Goal: Information Seeking & Learning: Learn about a topic

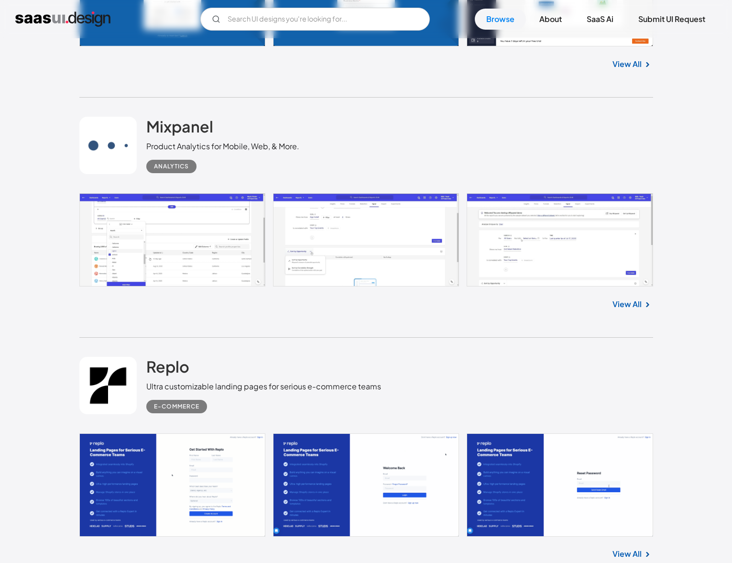
scroll to position [2537, 0]
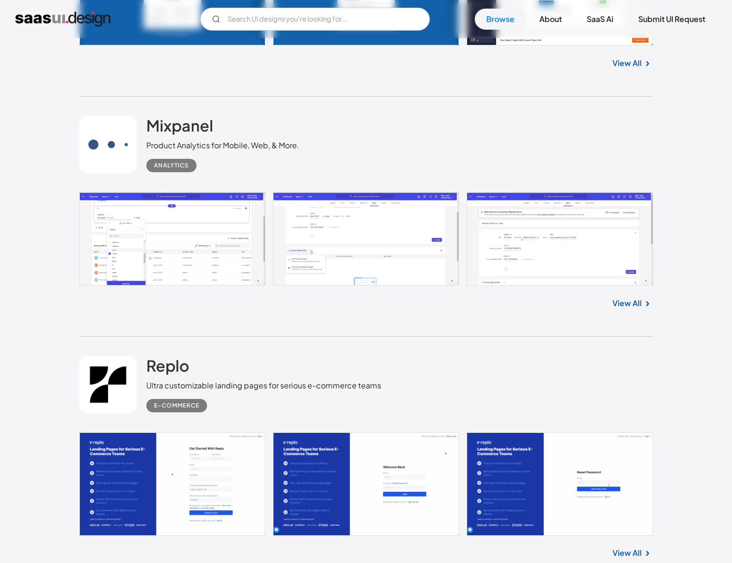
click at [625, 308] on link "View All" at bounding box center [627, 303] width 29 height 11
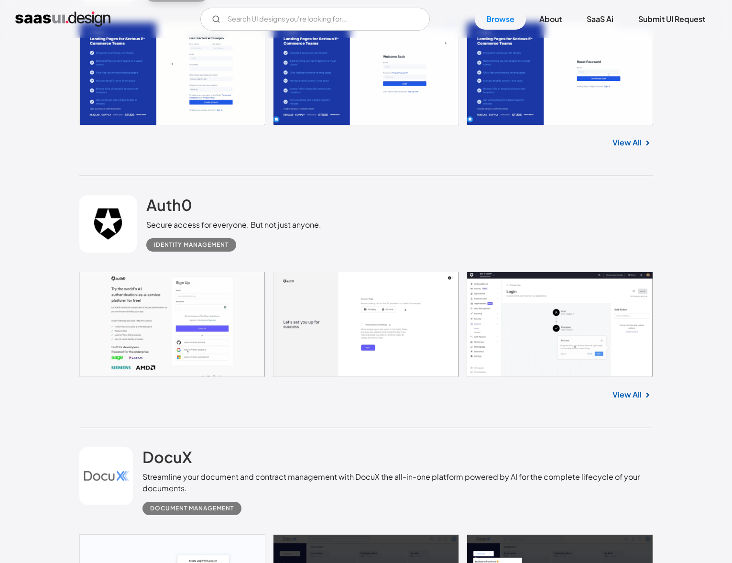
scroll to position [2951, 0]
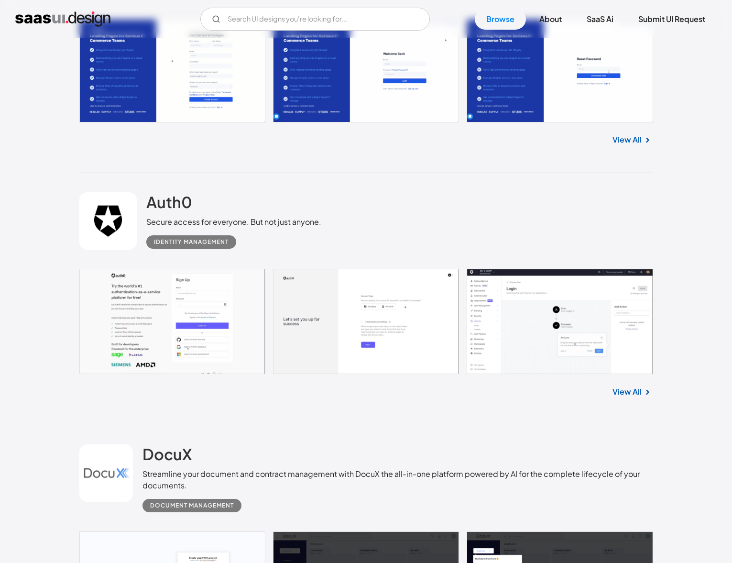
click at [636, 391] on link "View All" at bounding box center [627, 391] width 29 height 11
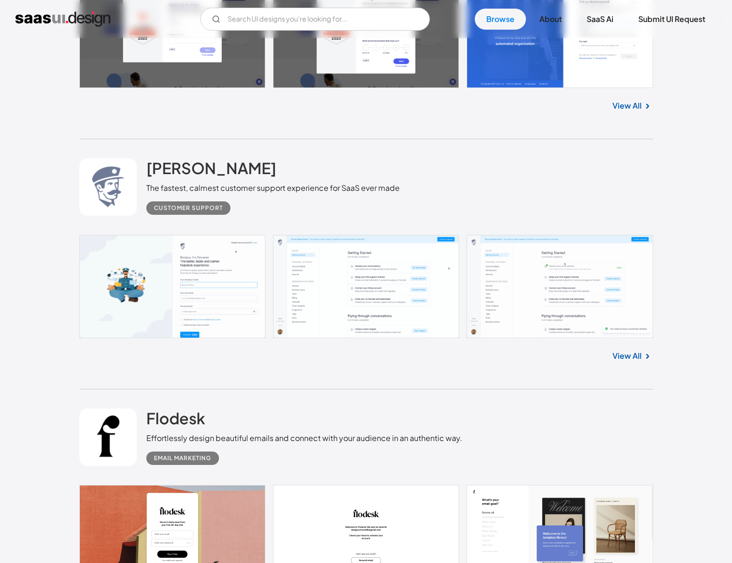
scroll to position [4063, 0]
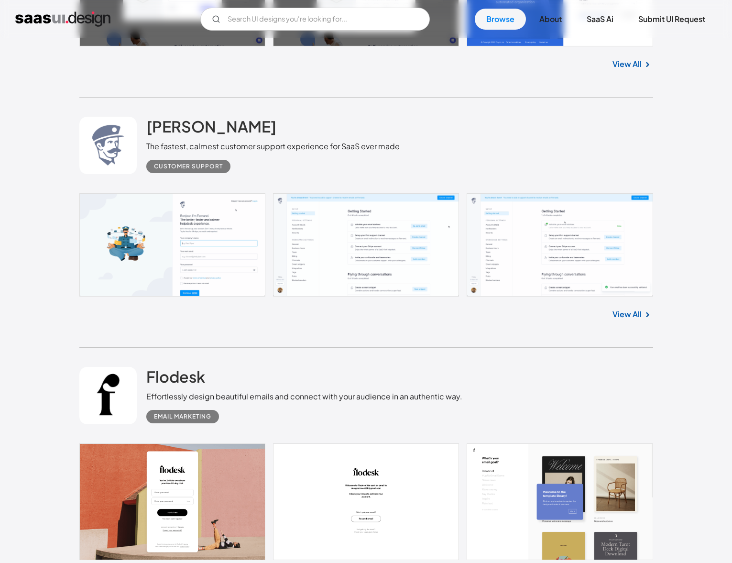
click at [633, 319] on link "View All" at bounding box center [627, 314] width 29 height 11
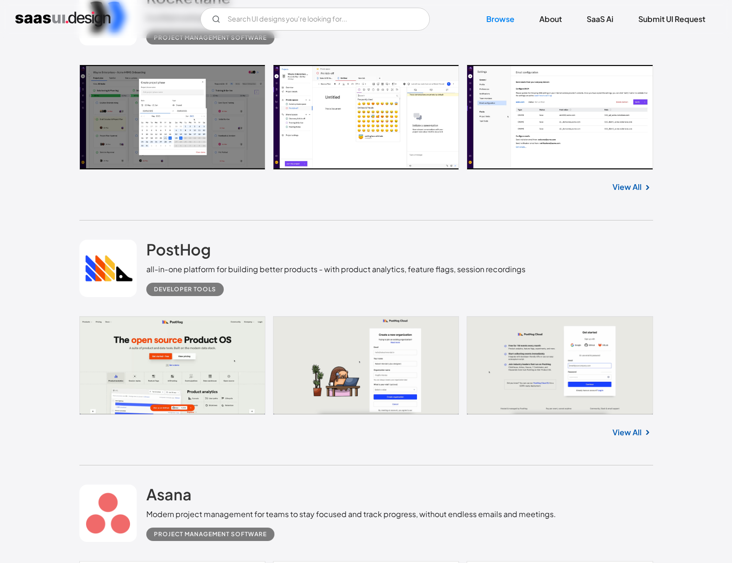
scroll to position [4707, 0]
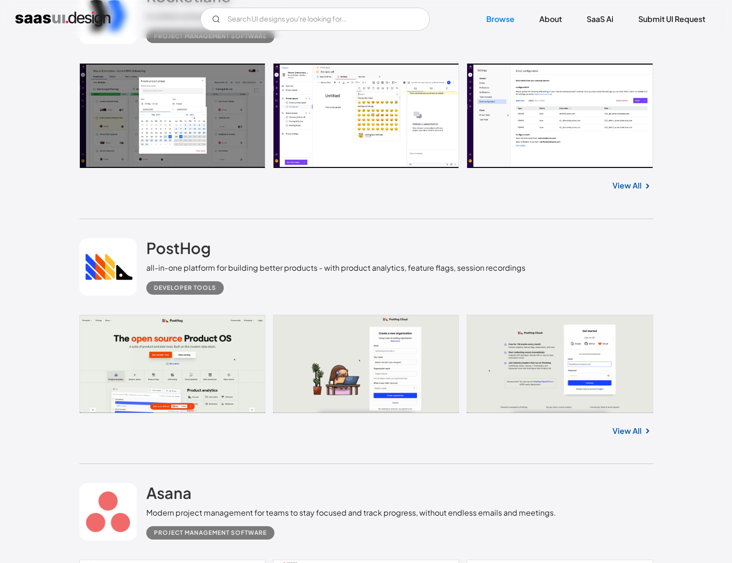
click at [638, 185] on link "View All" at bounding box center [627, 185] width 29 height 11
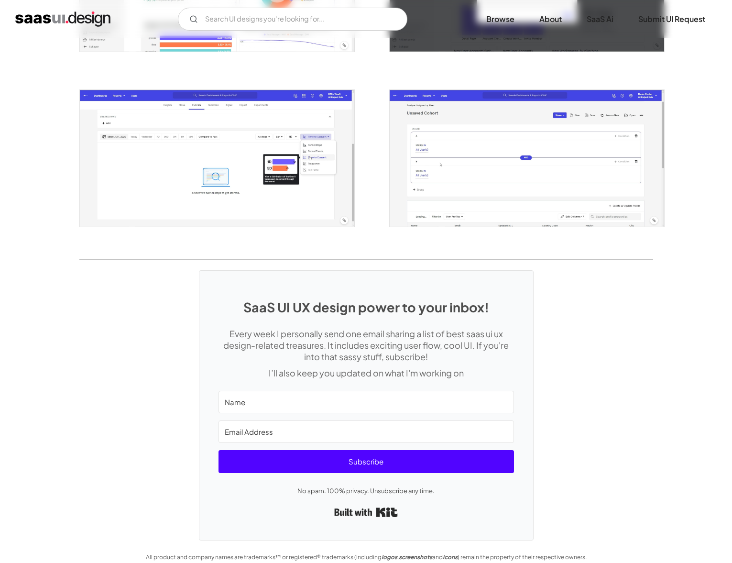
scroll to position [1722, 0]
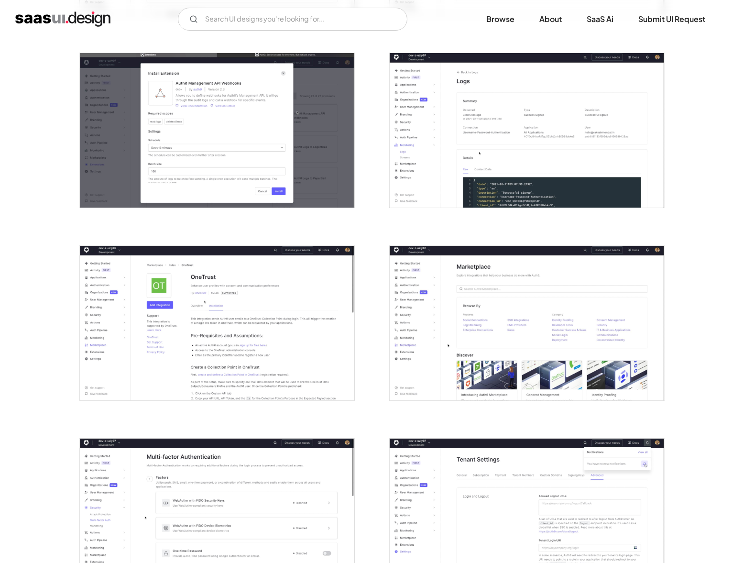
scroll to position [1904, 0]
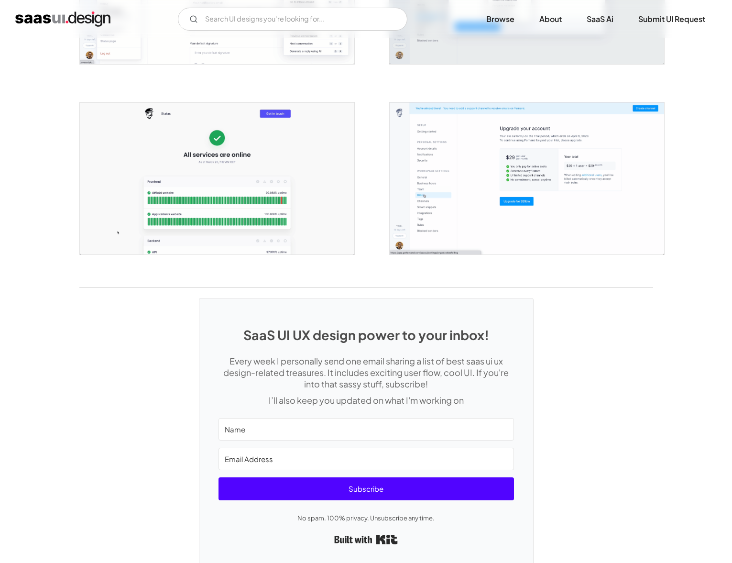
scroll to position [1836, 0]
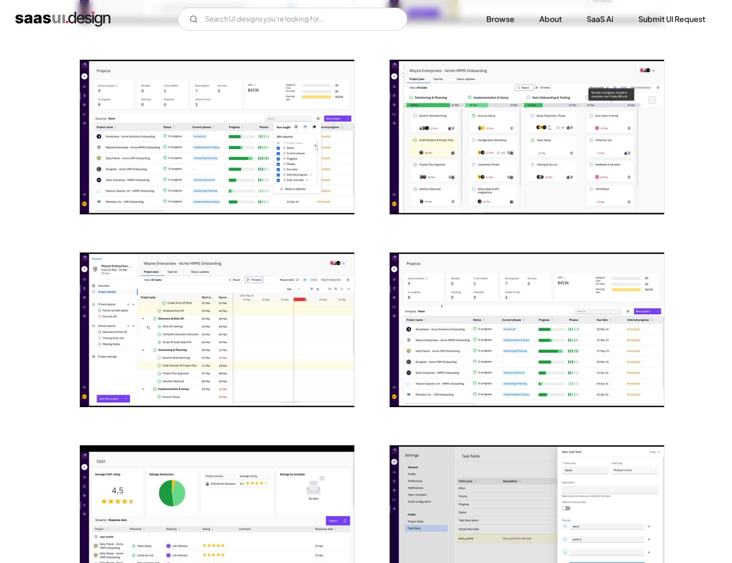
scroll to position [889, 0]
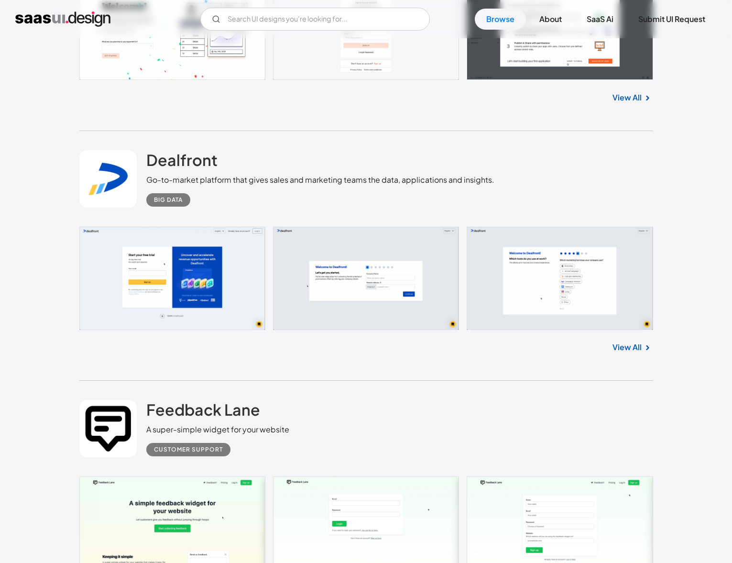
scroll to position [6081, 0]
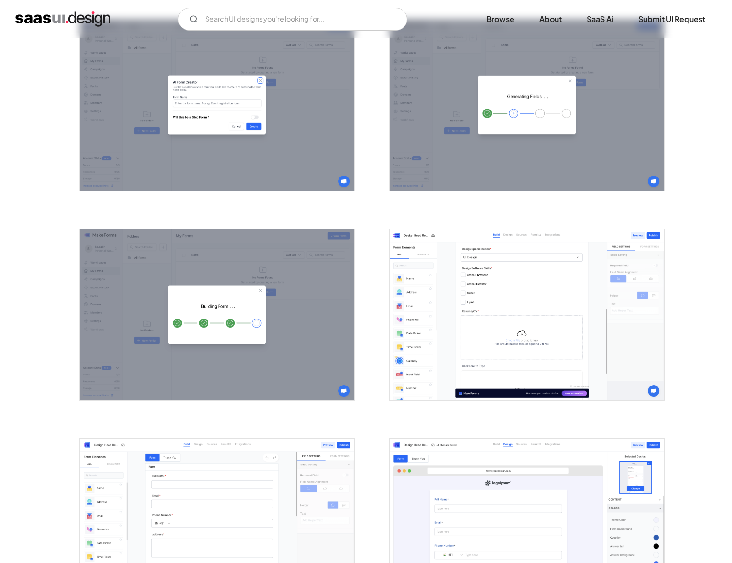
scroll to position [900, 0]
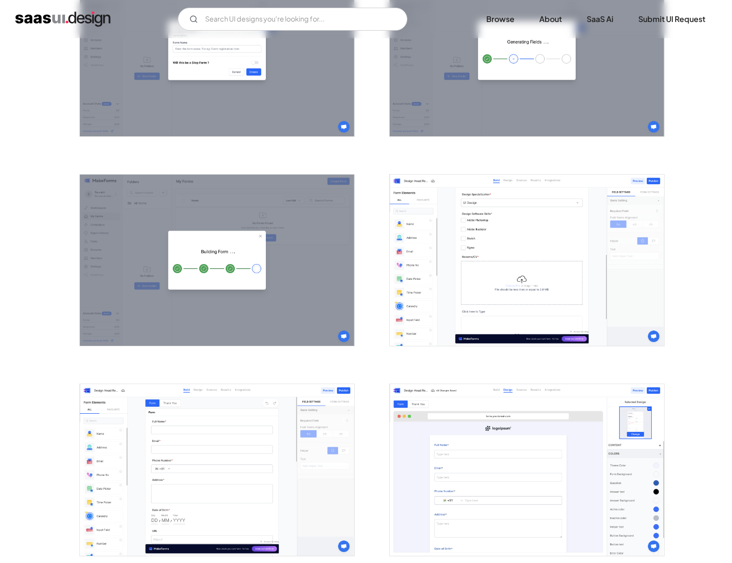
click at [454, 354] on div at bounding box center [521, 255] width 287 height 210
click at [447, 310] on img "open lightbox" at bounding box center [527, 261] width 275 height 172
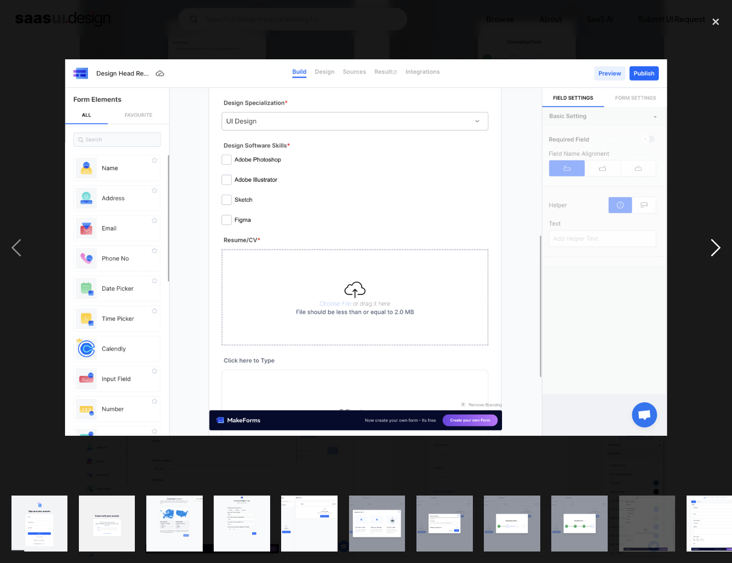
click at [717, 241] on div "next image" at bounding box center [716, 247] width 33 height 473
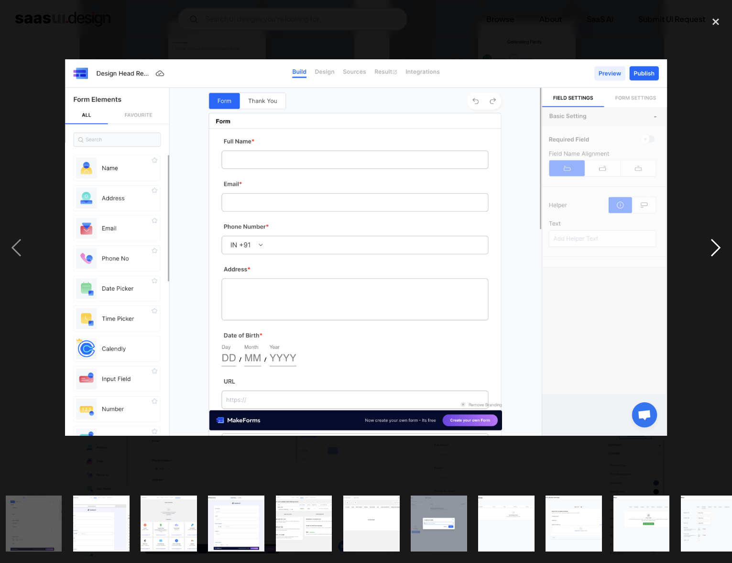
scroll to position [0, 681]
click at [717, 241] on div "next image" at bounding box center [716, 247] width 33 height 473
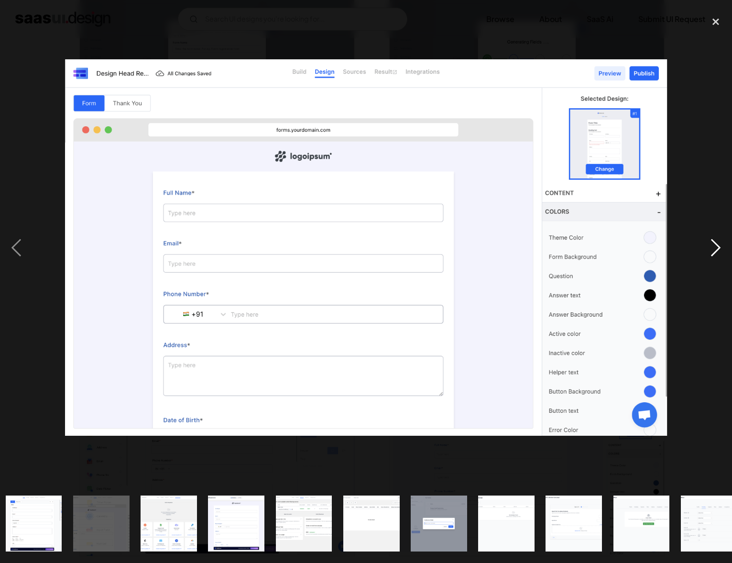
click at [717, 241] on div "next image" at bounding box center [716, 247] width 33 height 473
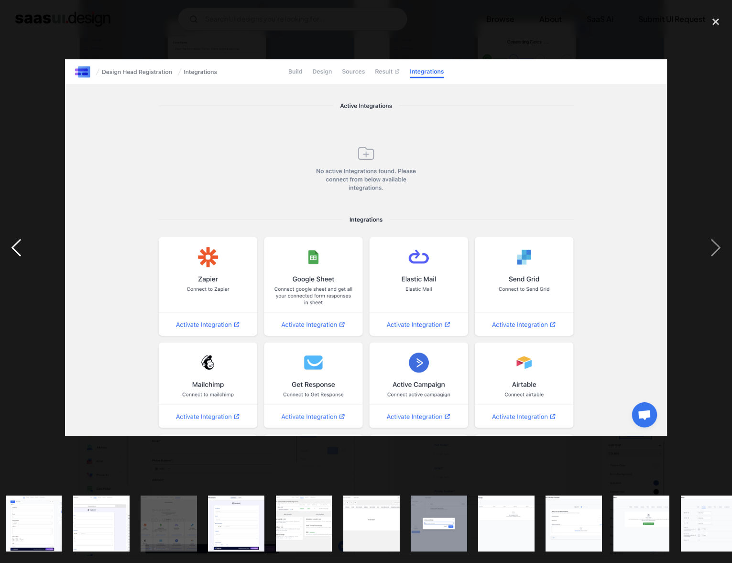
click at [11, 249] on div "previous image" at bounding box center [16, 247] width 33 height 473
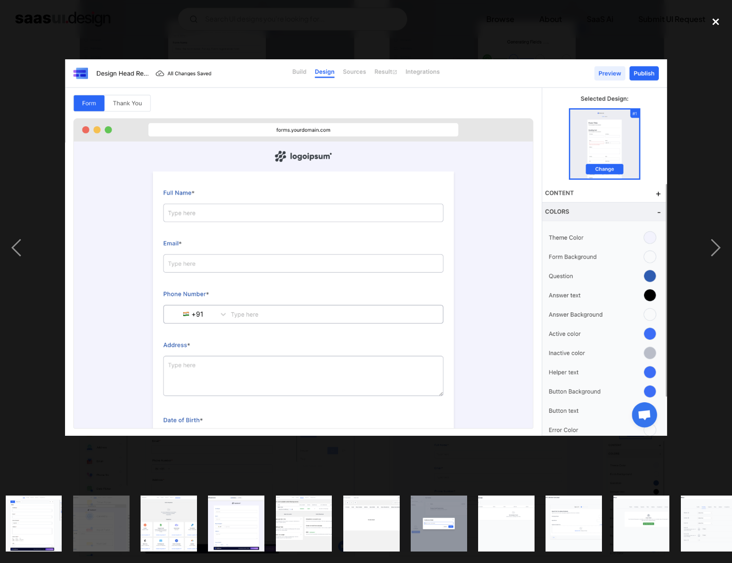
click at [717, 20] on div "close lightbox" at bounding box center [716, 21] width 33 height 21
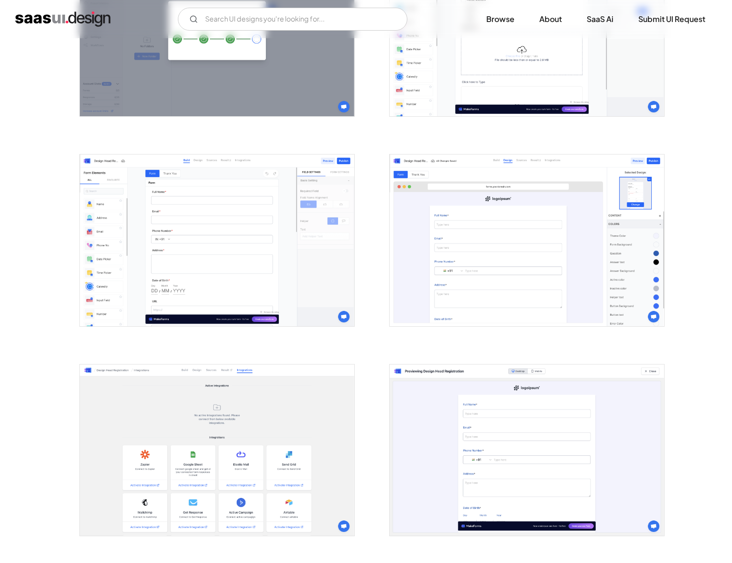
scroll to position [1202, 0]
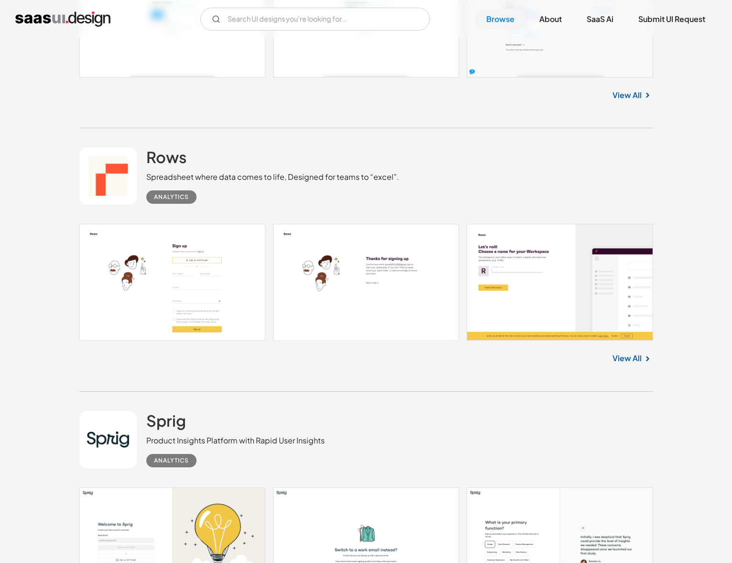
scroll to position [7074, 0]
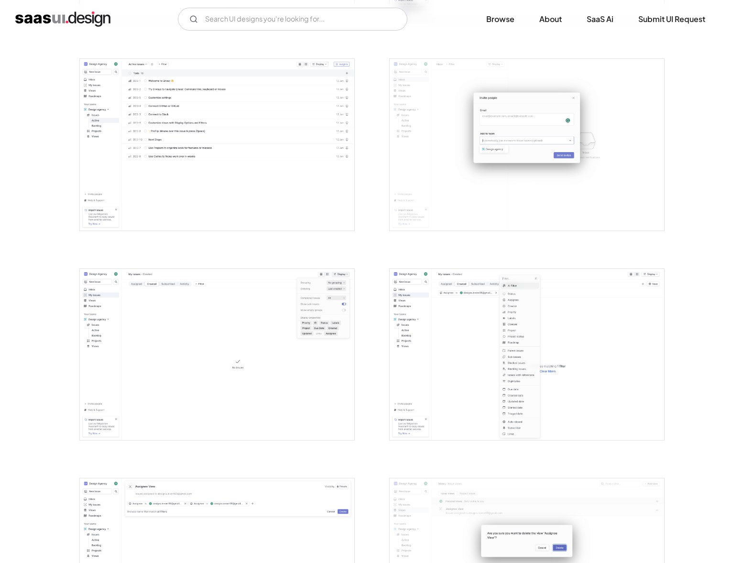
scroll to position [1218, 0]
click at [221, 152] on img "open lightbox" at bounding box center [217, 141] width 275 height 172
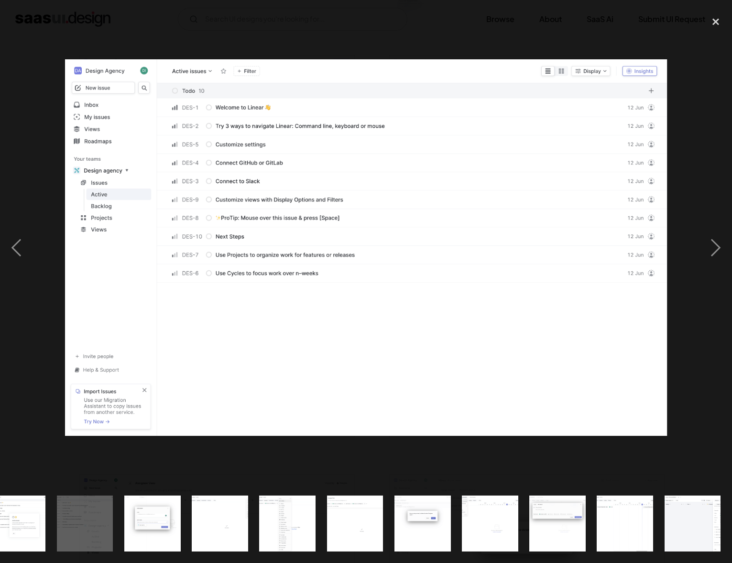
scroll to position [0, 681]
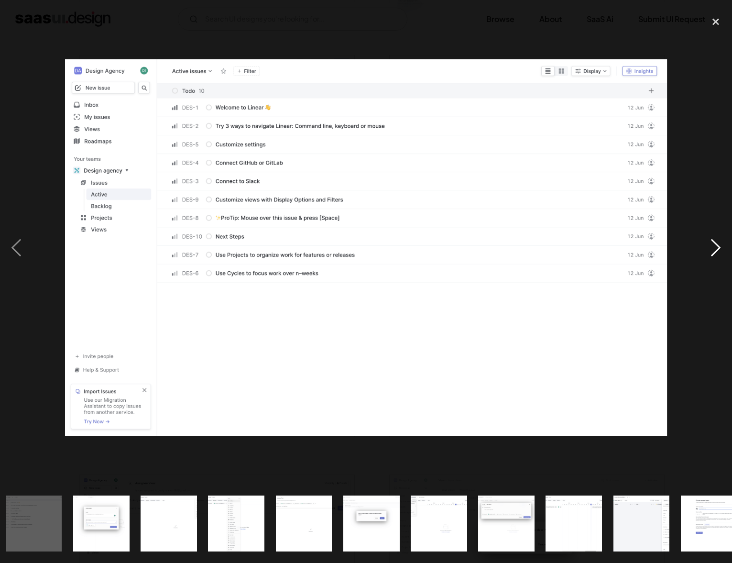
click at [716, 243] on div "next image" at bounding box center [716, 247] width 33 height 473
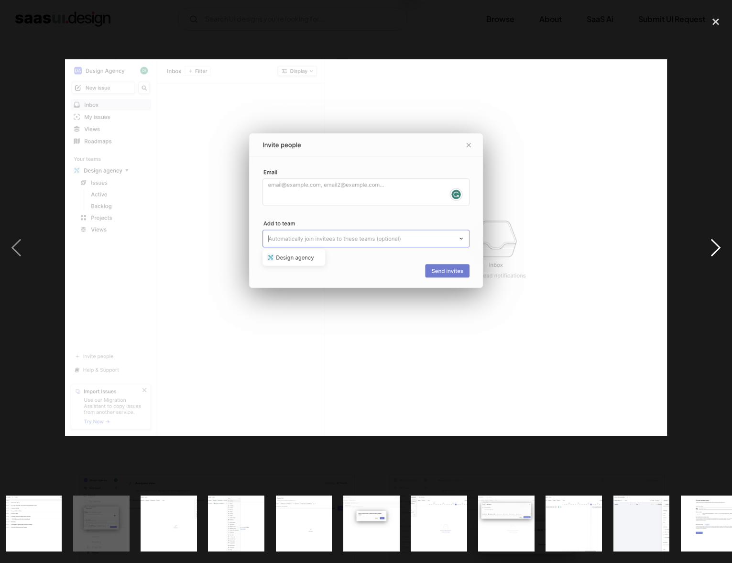
click at [716, 243] on div "next image" at bounding box center [716, 247] width 33 height 473
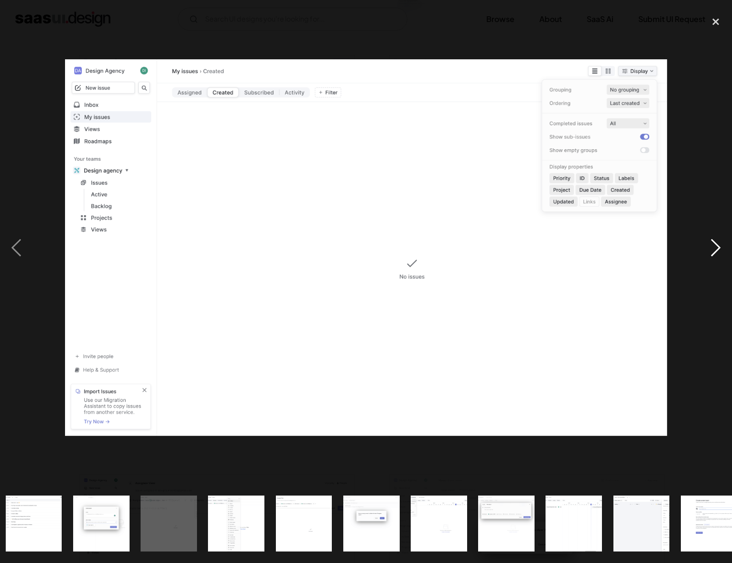
click at [716, 243] on div "next image" at bounding box center [716, 247] width 33 height 473
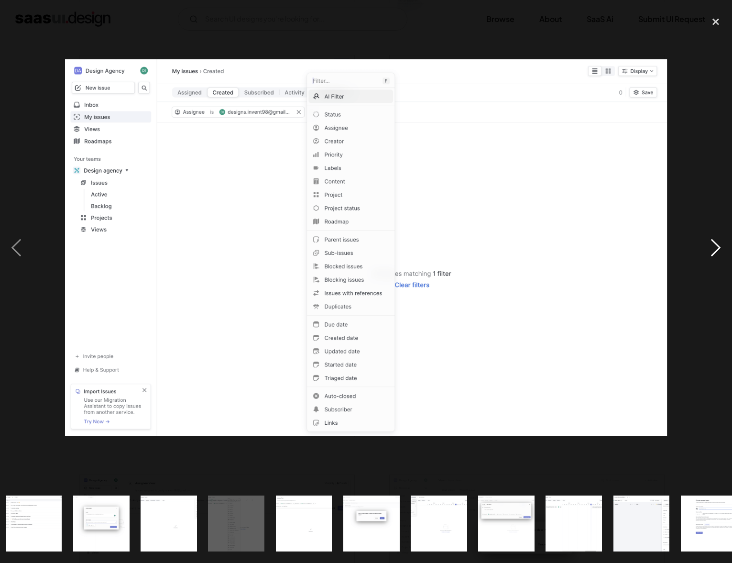
click at [716, 243] on div "next image" at bounding box center [716, 247] width 33 height 473
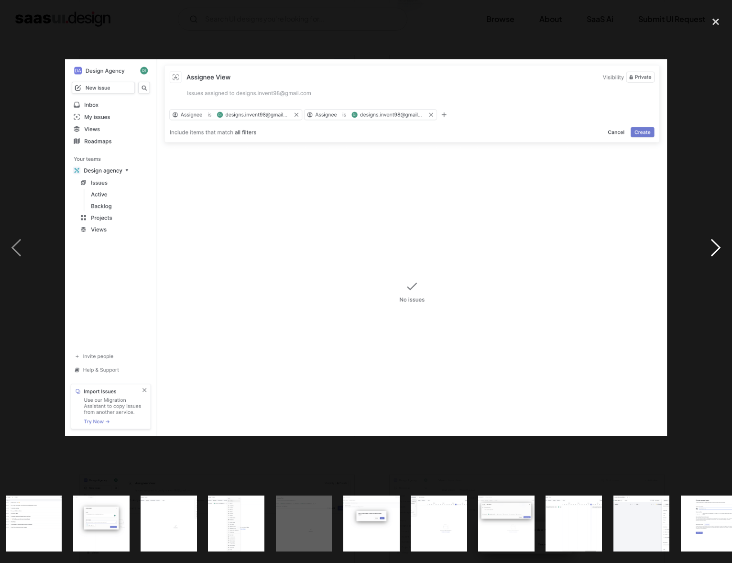
click at [716, 243] on div "next image" at bounding box center [716, 247] width 33 height 473
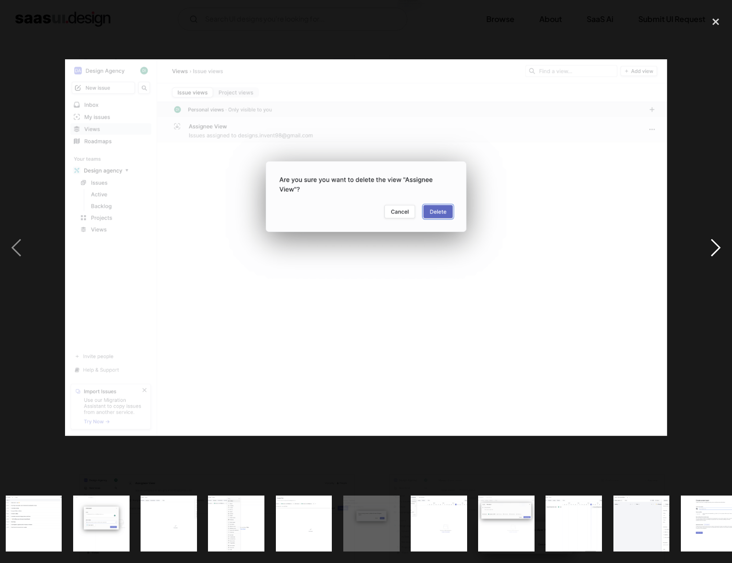
click at [716, 244] on div "next image" at bounding box center [716, 247] width 33 height 473
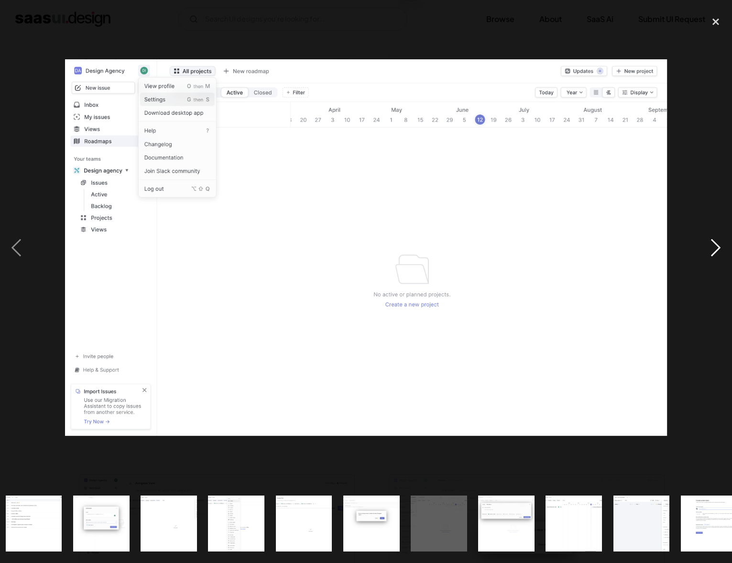
click at [716, 244] on div "next image" at bounding box center [716, 247] width 33 height 473
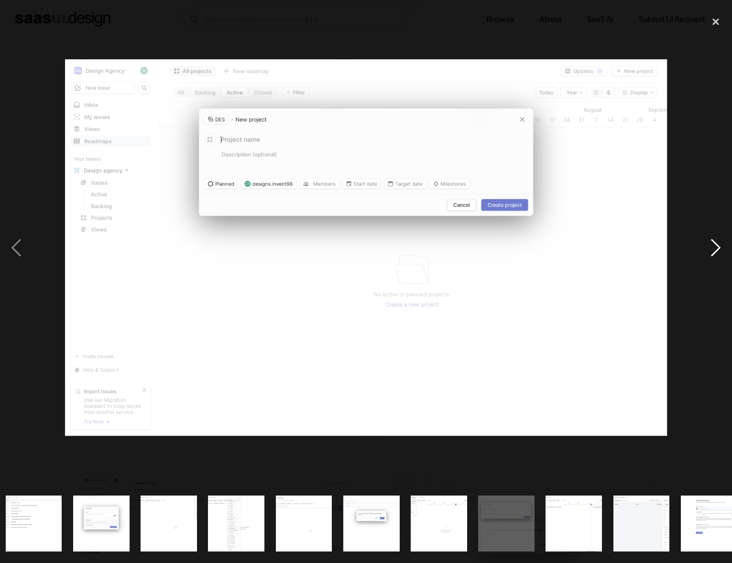
click at [716, 244] on div "next image" at bounding box center [716, 247] width 33 height 473
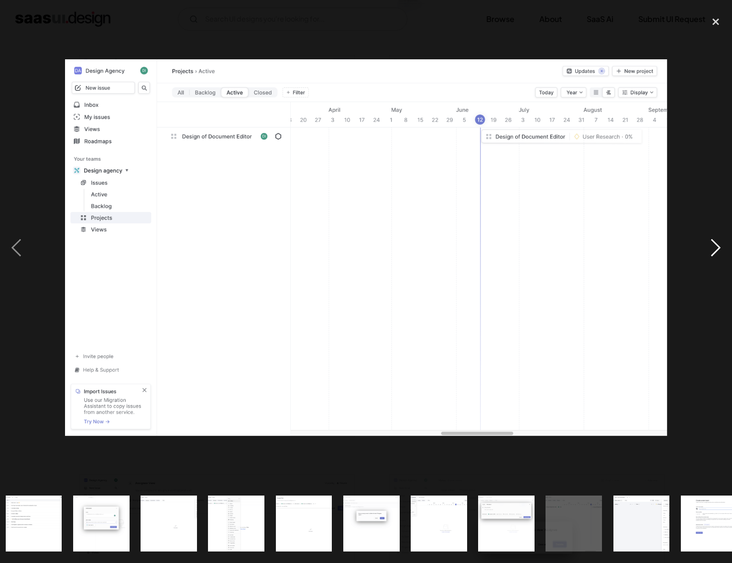
click at [716, 244] on div "next image" at bounding box center [716, 247] width 33 height 473
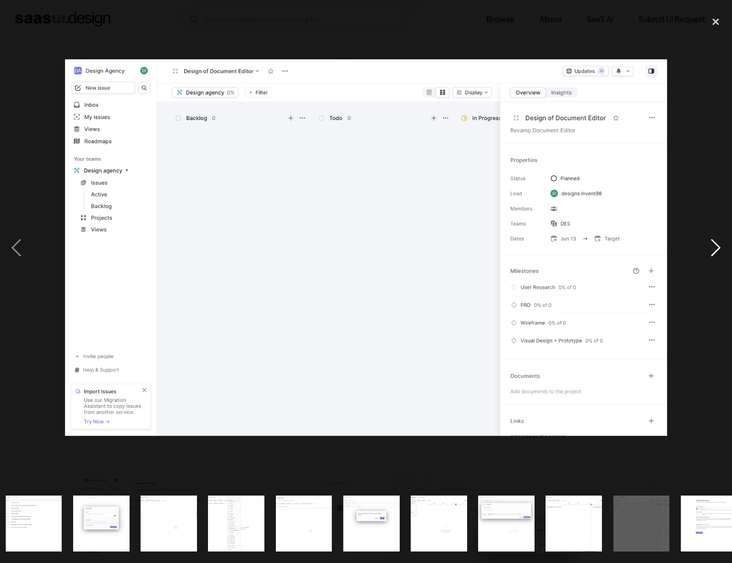
click at [716, 244] on div "next image" at bounding box center [716, 247] width 33 height 473
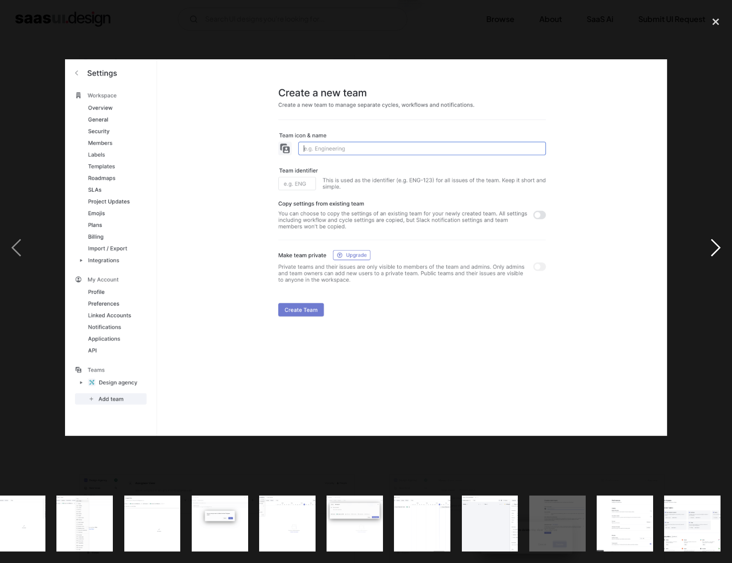
scroll to position [0, 833]
click at [716, 245] on div "next image" at bounding box center [716, 247] width 33 height 473
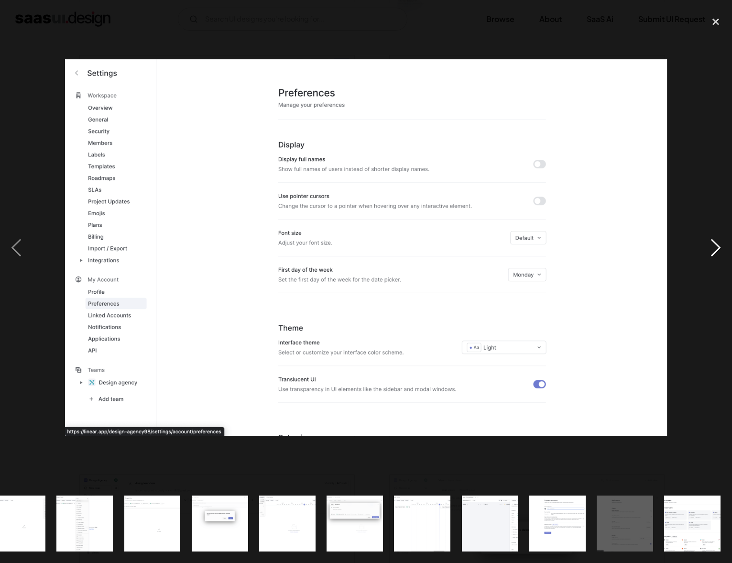
click at [716, 245] on div "next image" at bounding box center [716, 247] width 33 height 473
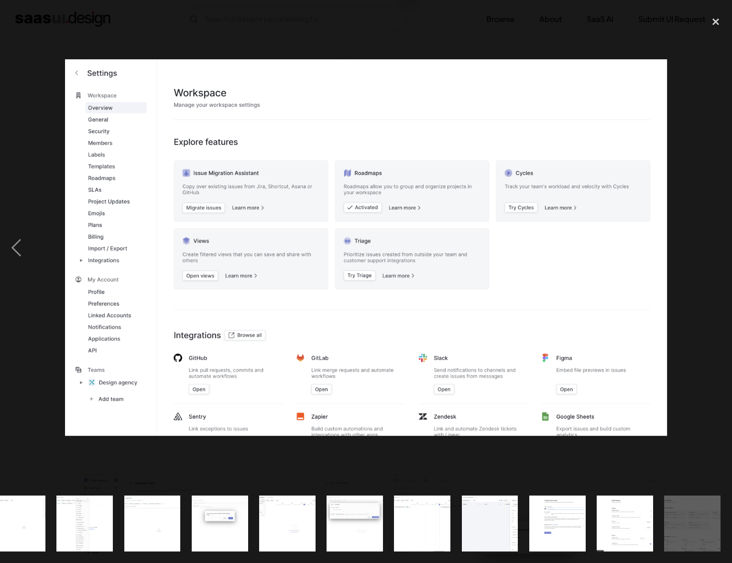
click at [716, 246] on div "next image" at bounding box center [716, 247] width 33 height 473
click at [15, 242] on div "previous image" at bounding box center [16, 247] width 33 height 473
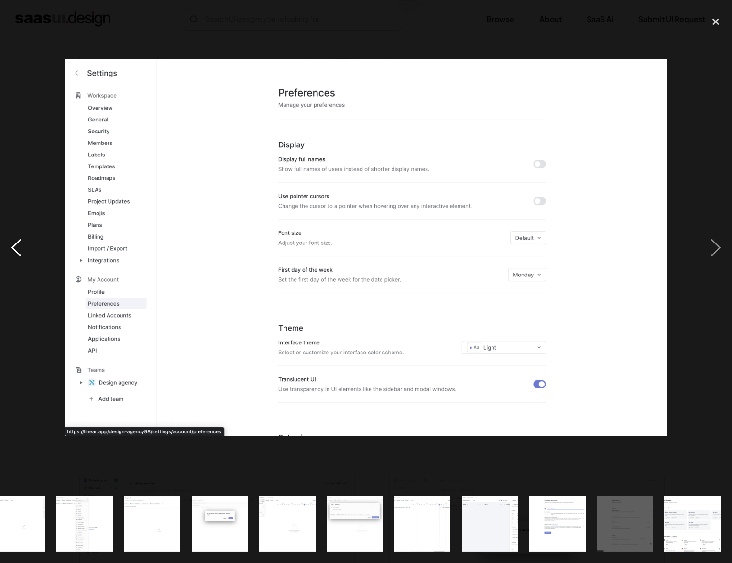
click at [15, 242] on div "previous image" at bounding box center [16, 247] width 33 height 473
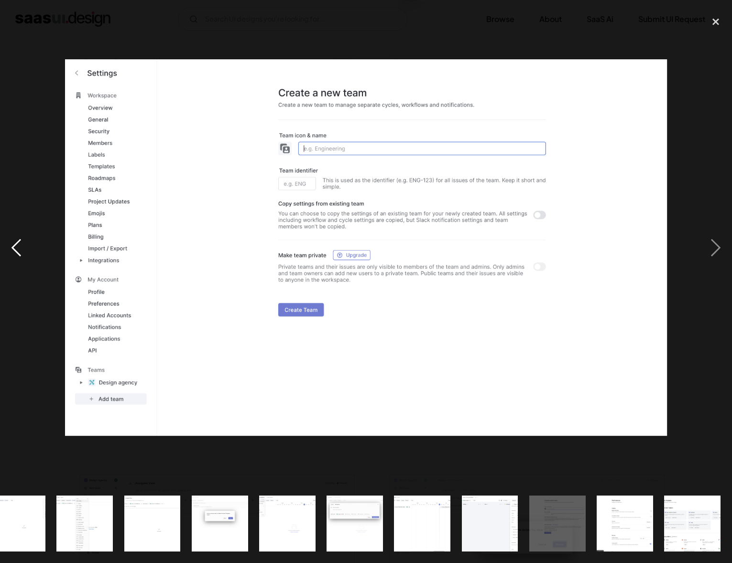
click at [15, 242] on div "previous image" at bounding box center [16, 247] width 33 height 473
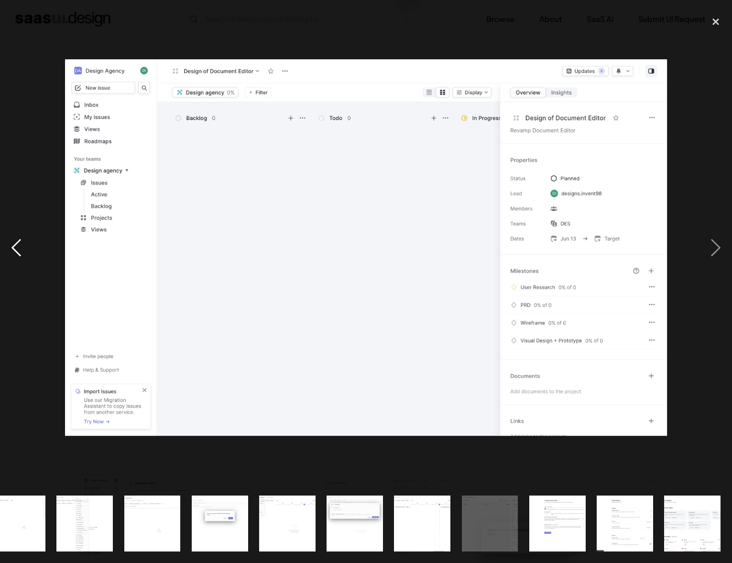
click at [15, 242] on div "previous image" at bounding box center [16, 247] width 33 height 473
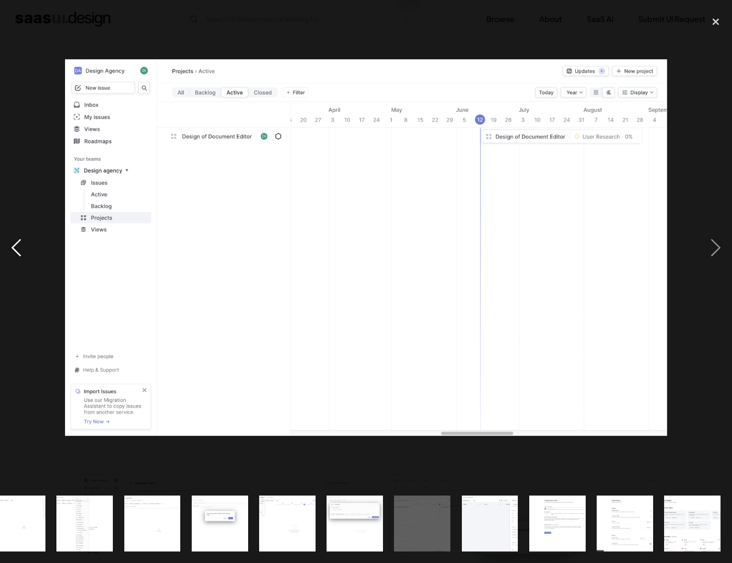
click at [15, 242] on div "previous image" at bounding box center [16, 247] width 33 height 473
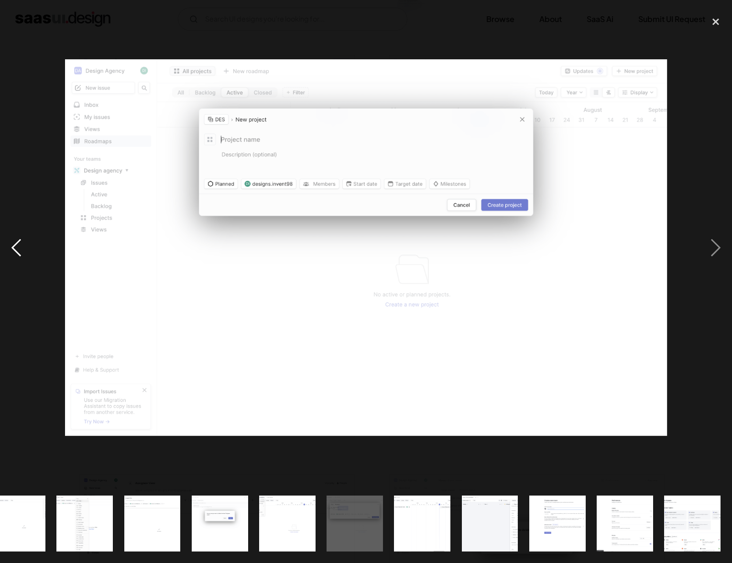
click at [15, 242] on div "previous image" at bounding box center [16, 247] width 33 height 473
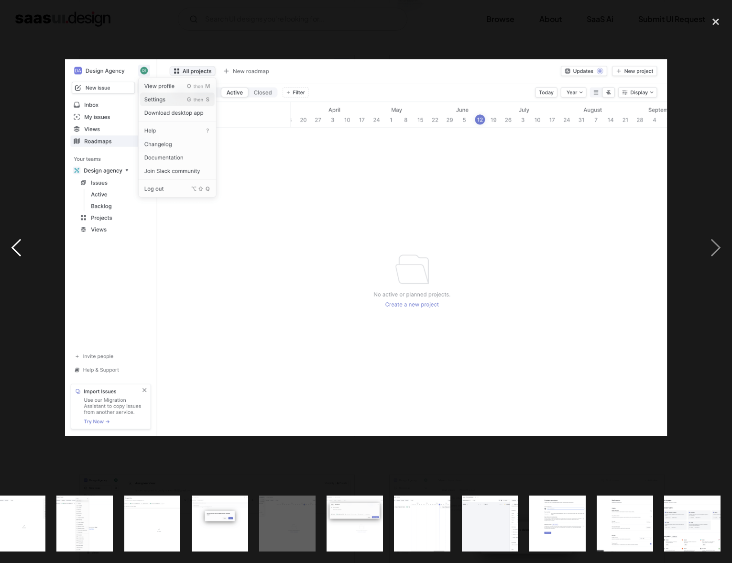
click at [15, 242] on div "previous image" at bounding box center [16, 247] width 33 height 473
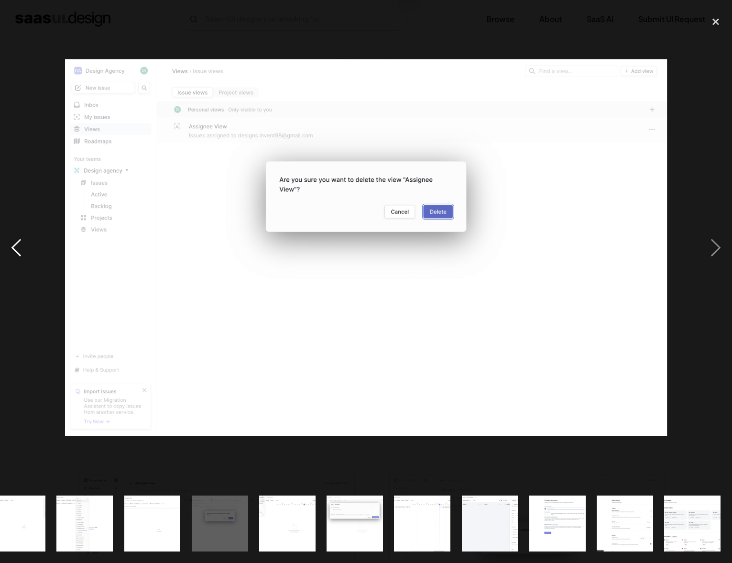
click at [15, 242] on div "previous image" at bounding box center [16, 247] width 33 height 473
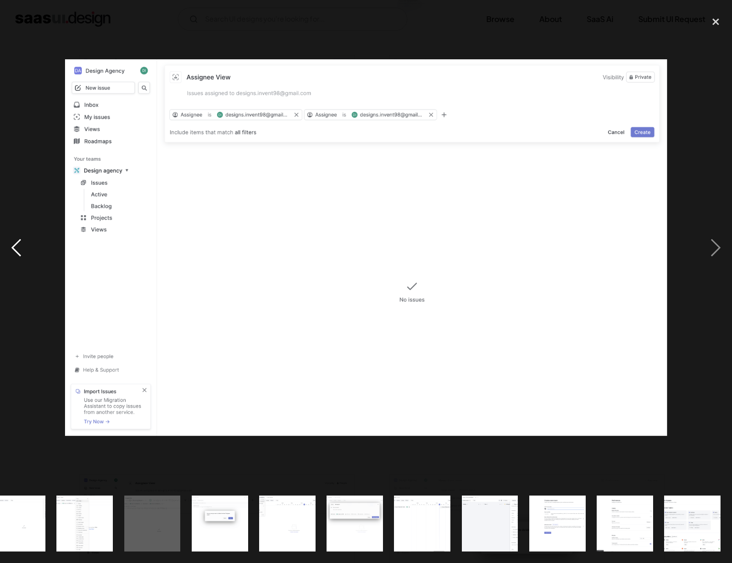
click at [15, 242] on div "previous image" at bounding box center [16, 247] width 33 height 473
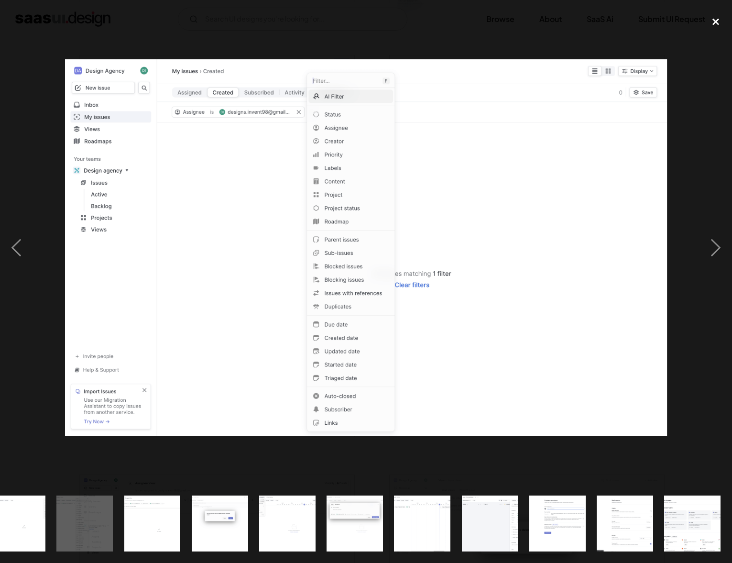
click at [716, 18] on div "close lightbox" at bounding box center [716, 21] width 33 height 21
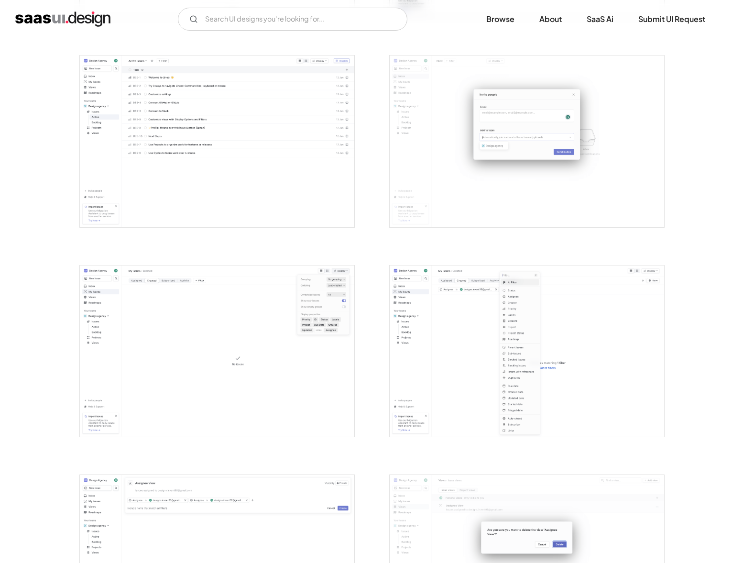
scroll to position [0, 0]
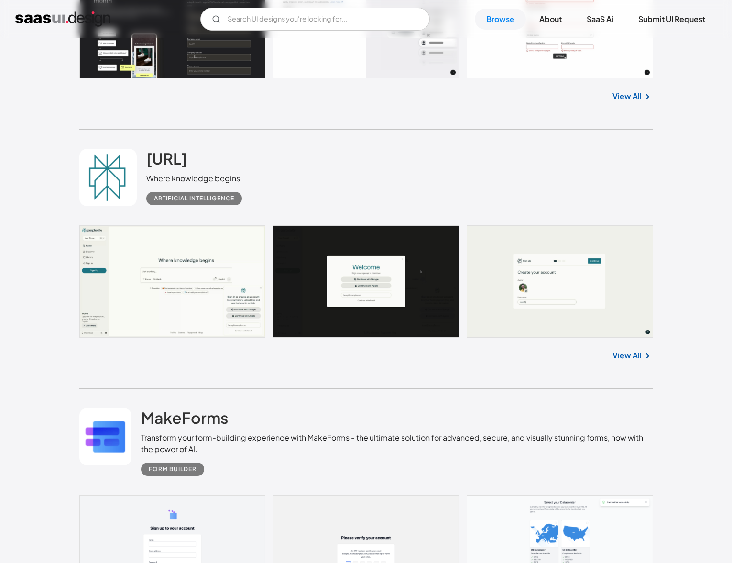
scroll to position [7771, 0]
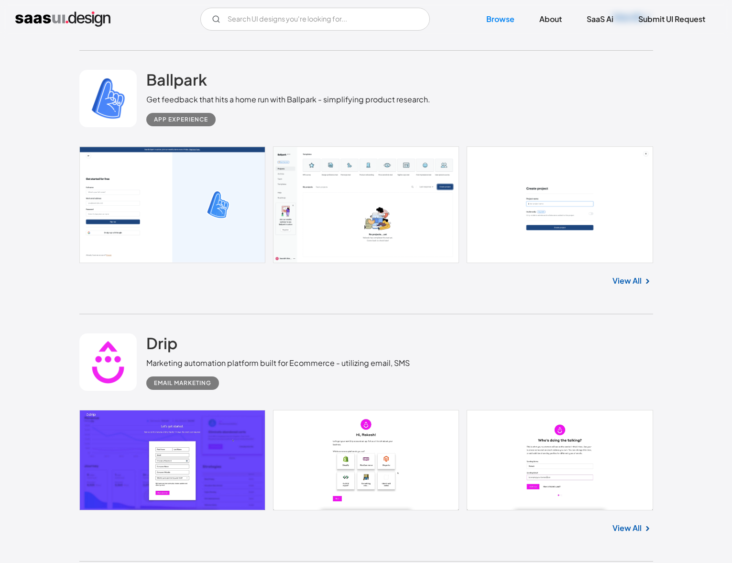
scroll to position [8472, 0]
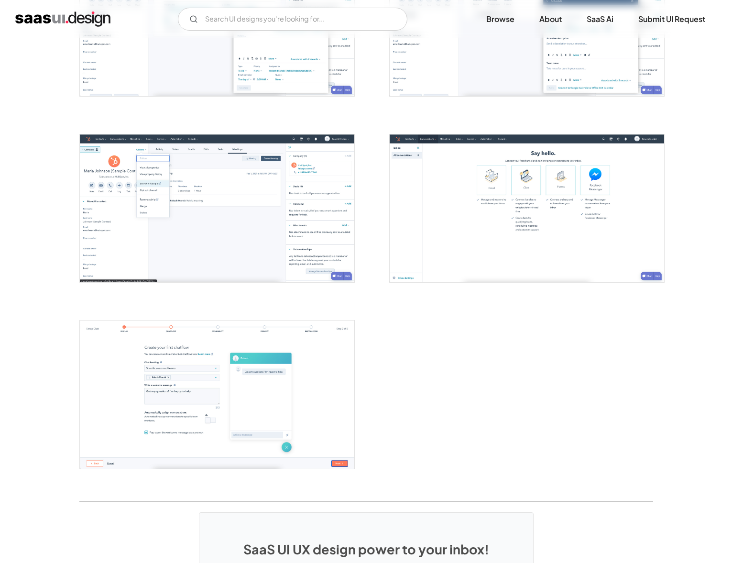
scroll to position [1248, 0]
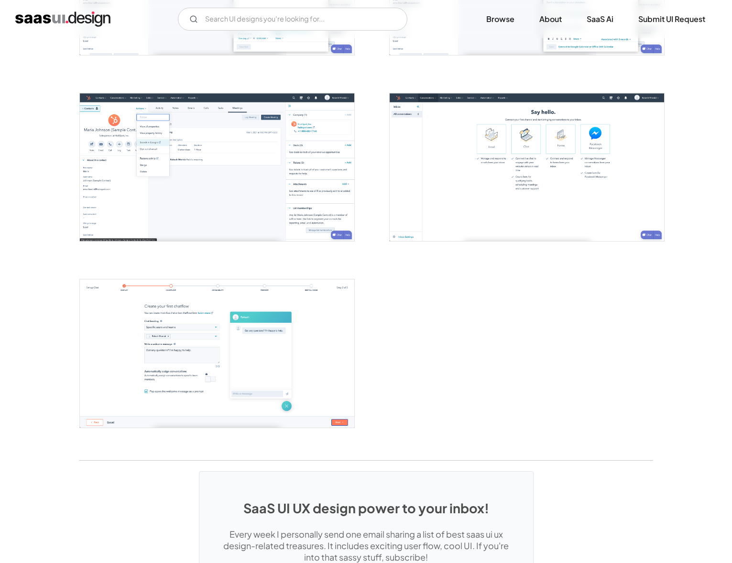
click at [217, 226] on img "open lightbox" at bounding box center [217, 167] width 275 height 148
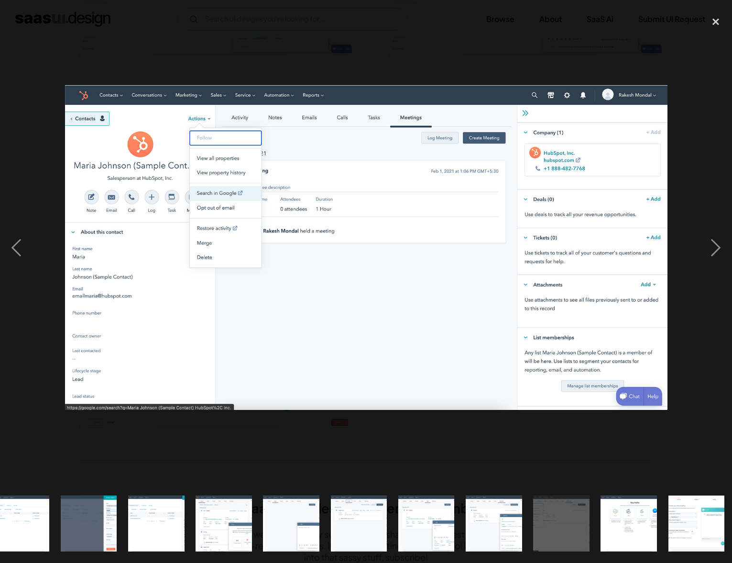
scroll to position [0, 292]
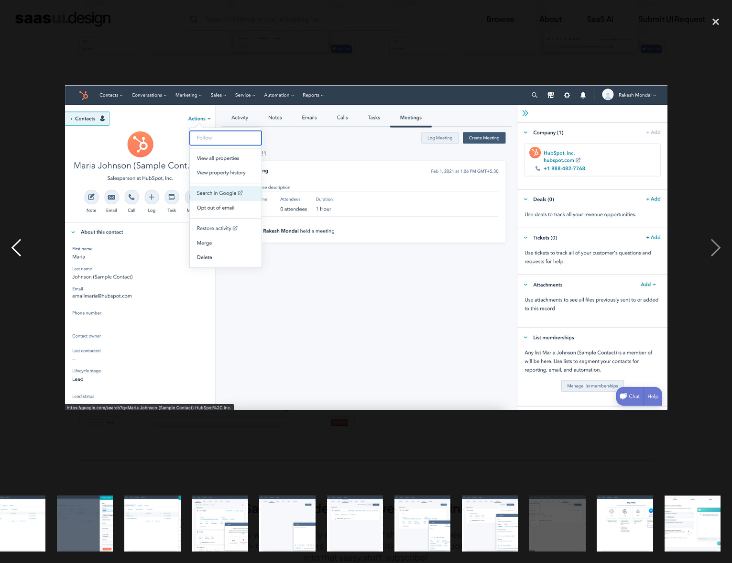
click at [14, 242] on div "previous image" at bounding box center [16, 247] width 33 height 473
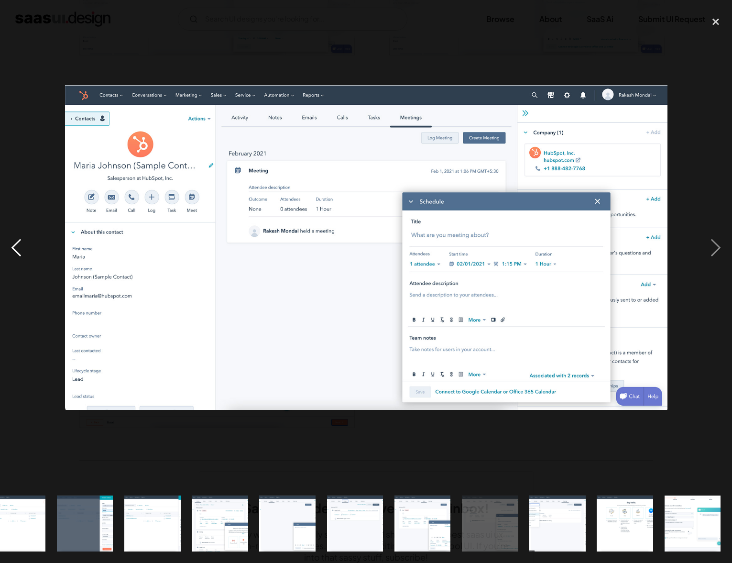
click at [14, 242] on div "previous image" at bounding box center [16, 247] width 33 height 473
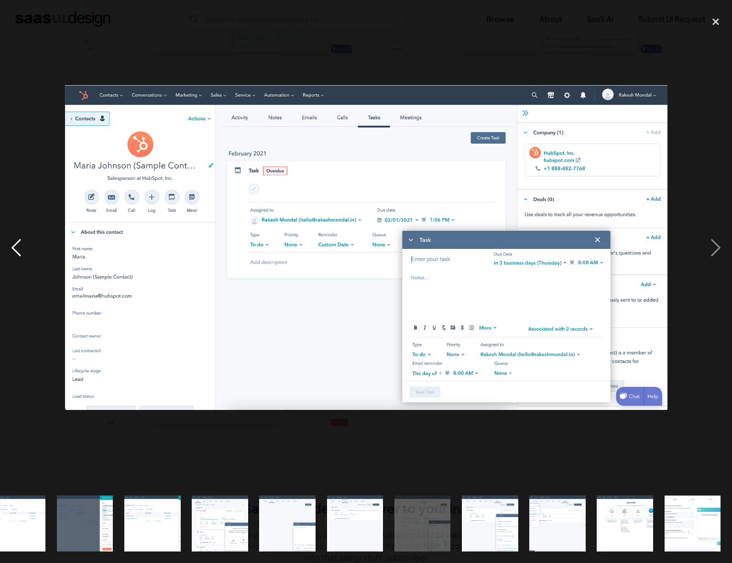
click at [14, 242] on div "previous image" at bounding box center [16, 247] width 33 height 473
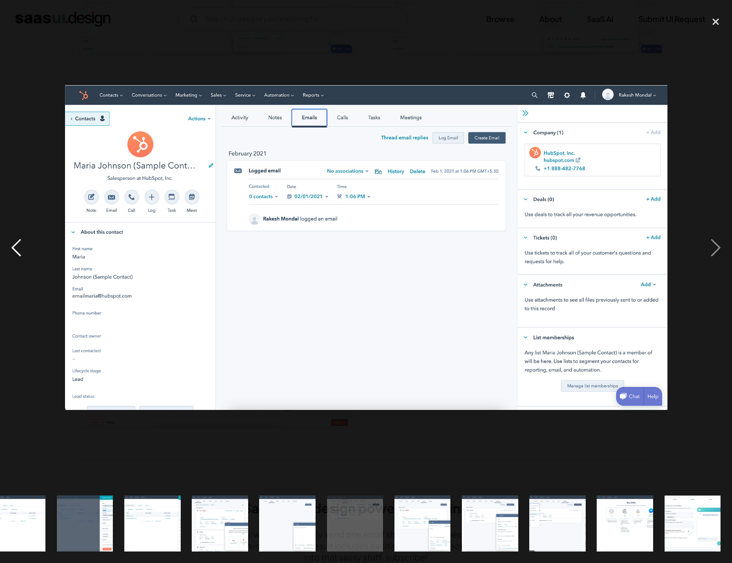
click at [14, 242] on div "previous image" at bounding box center [16, 247] width 33 height 473
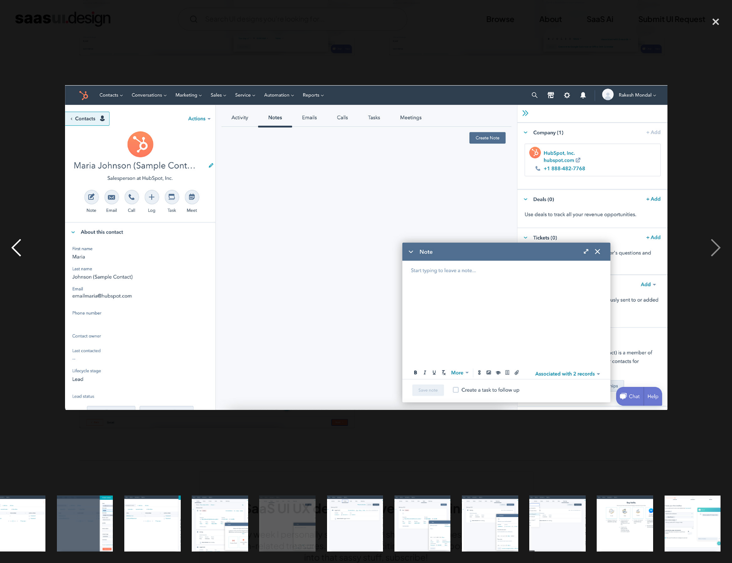
click at [14, 242] on div "previous image" at bounding box center [16, 247] width 33 height 473
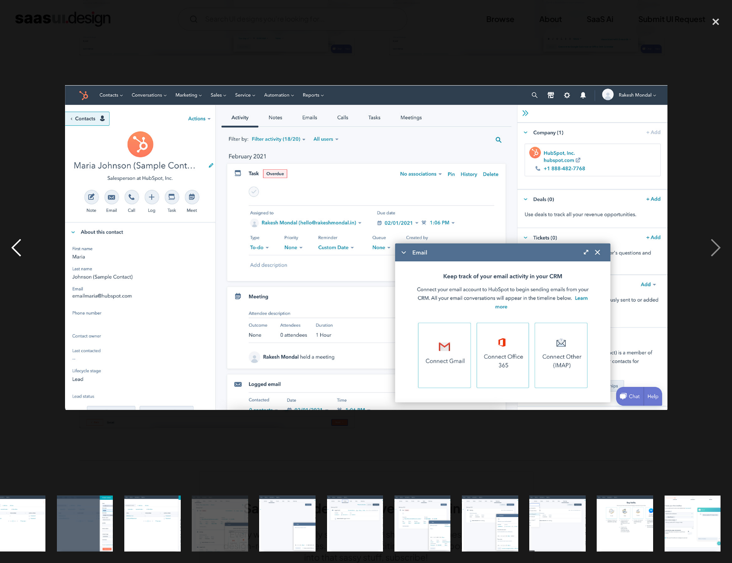
click at [14, 243] on div "previous image" at bounding box center [16, 247] width 33 height 473
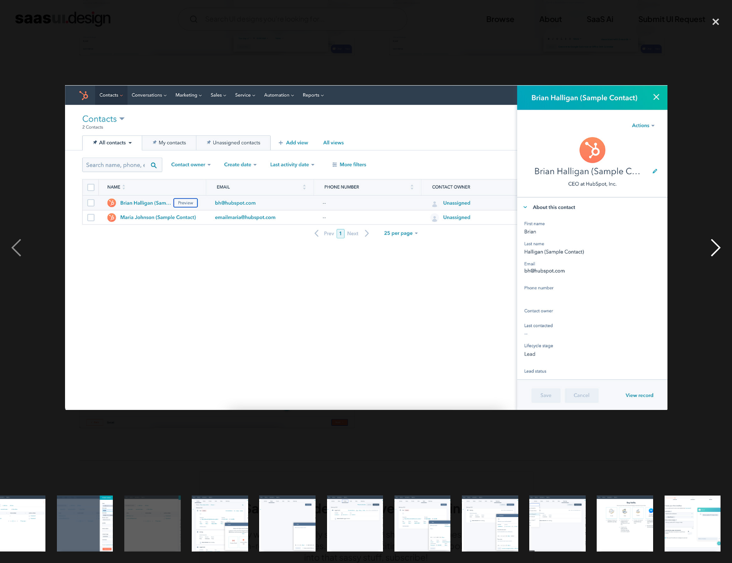
click at [714, 253] on div "next image" at bounding box center [716, 247] width 33 height 473
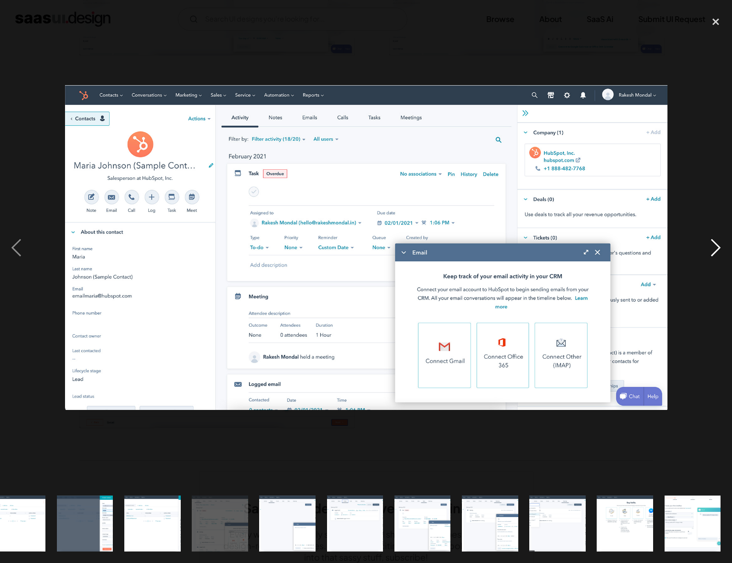
click at [714, 253] on div "next image" at bounding box center [716, 247] width 33 height 473
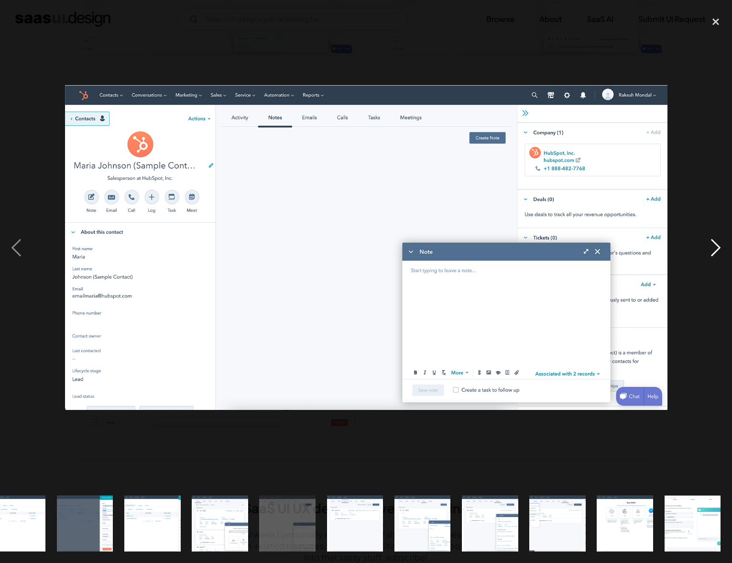
click at [714, 253] on div "next image" at bounding box center [716, 247] width 33 height 473
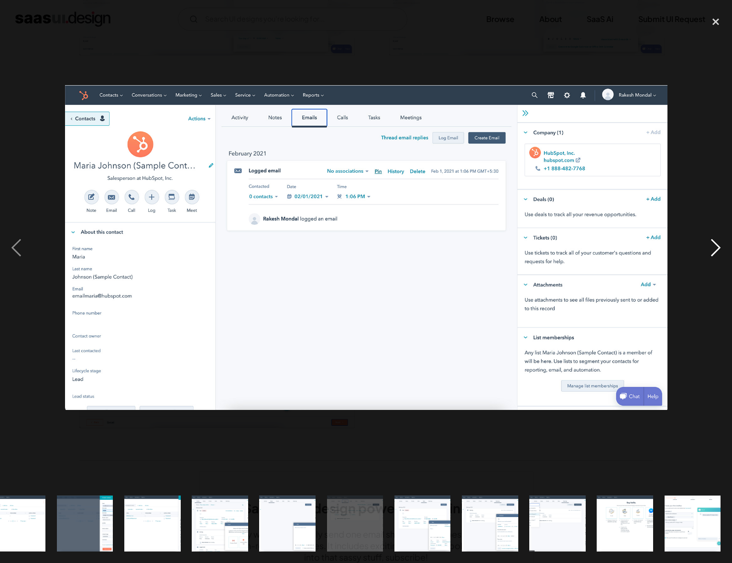
click at [714, 254] on div "next image" at bounding box center [716, 247] width 33 height 473
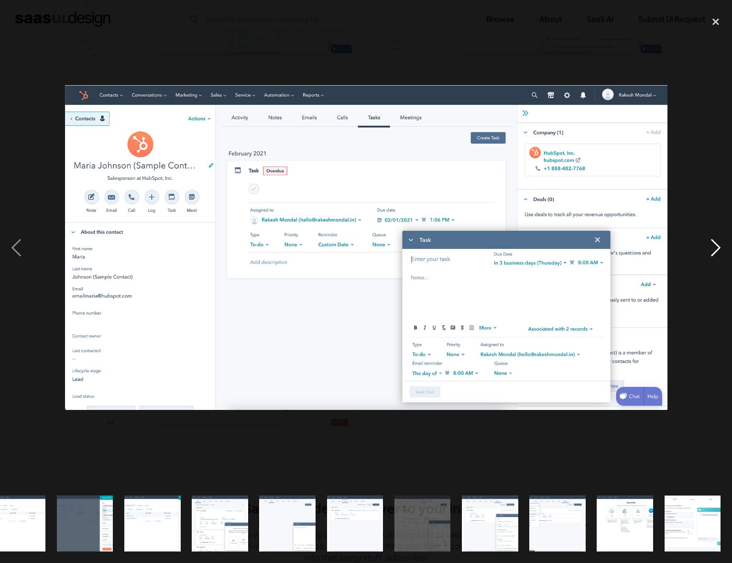
click at [714, 254] on div "next image" at bounding box center [716, 247] width 33 height 473
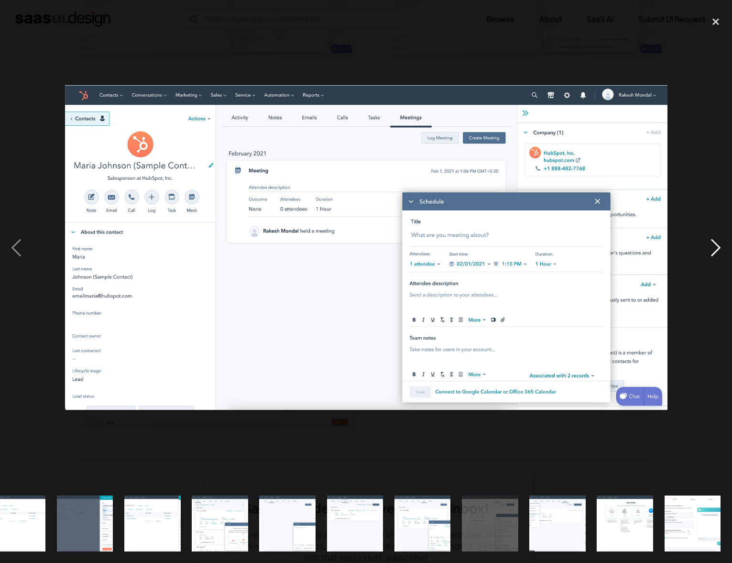
click at [714, 254] on div "next image" at bounding box center [716, 247] width 33 height 473
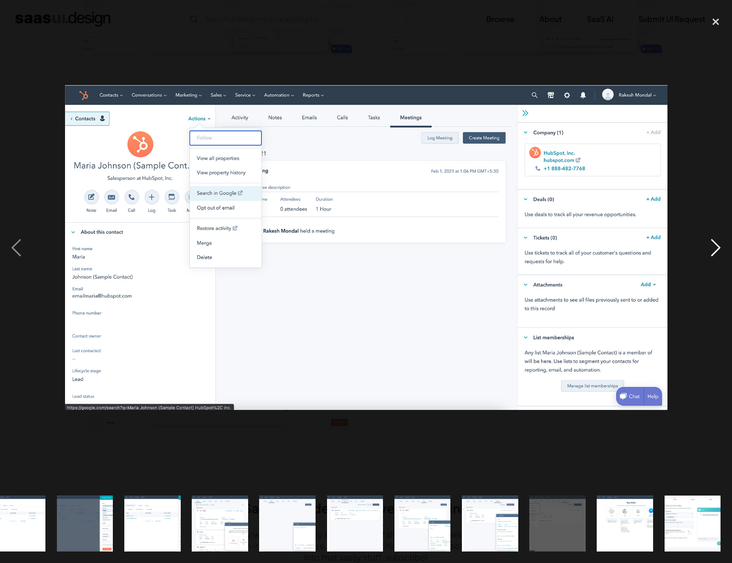
click at [713, 254] on div "next image" at bounding box center [716, 247] width 33 height 473
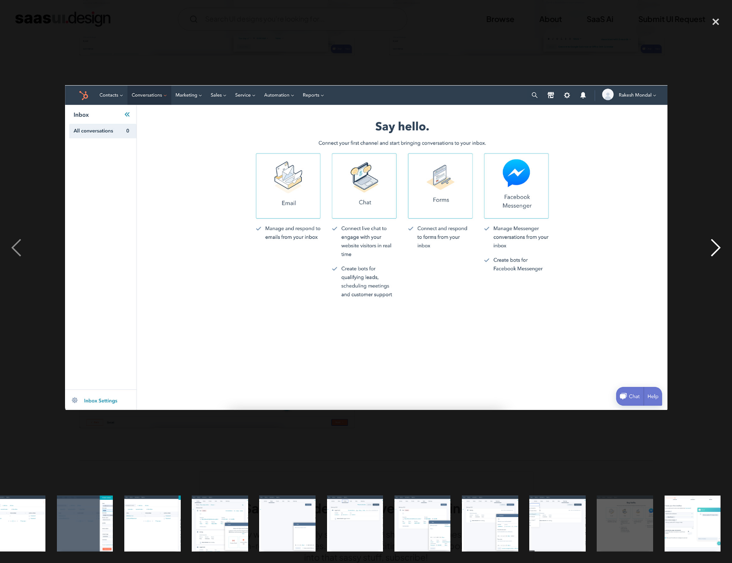
click at [713, 254] on div "next image" at bounding box center [716, 247] width 33 height 473
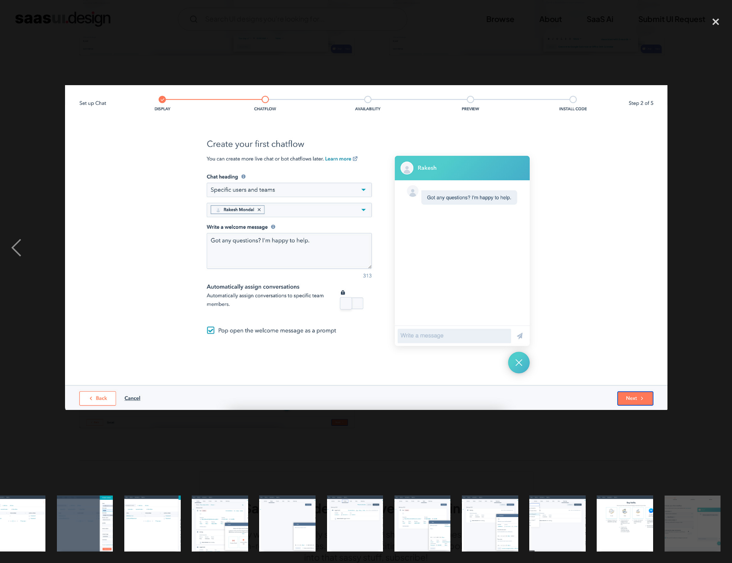
click at [713, 254] on div "next image" at bounding box center [716, 247] width 33 height 473
click at [716, 22] on div "close lightbox" at bounding box center [716, 21] width 33 height 21
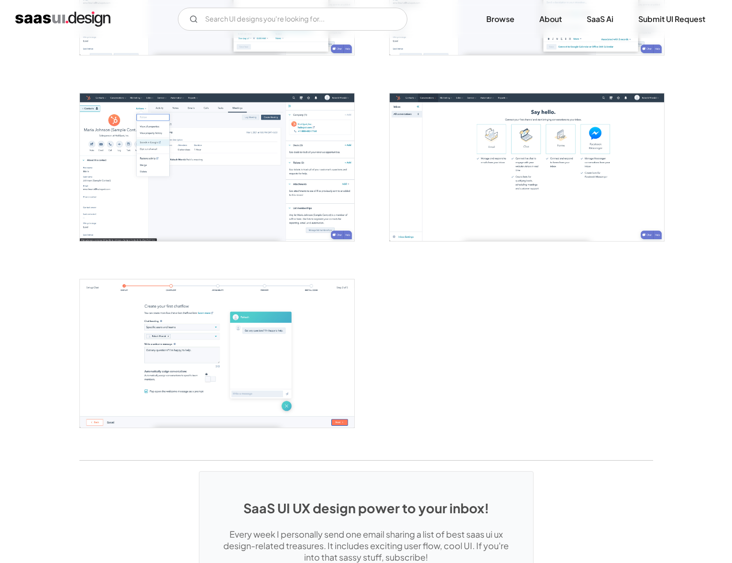
scroll to position [1460, 0]
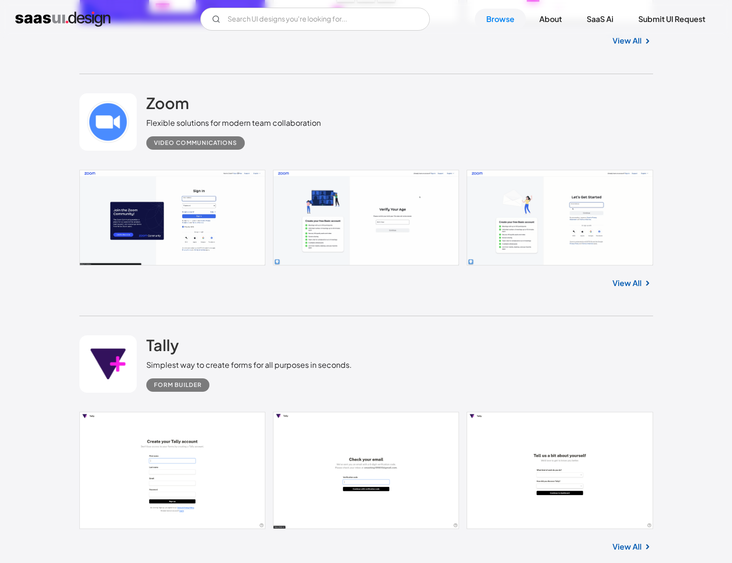
scroll to position [8850, 0]
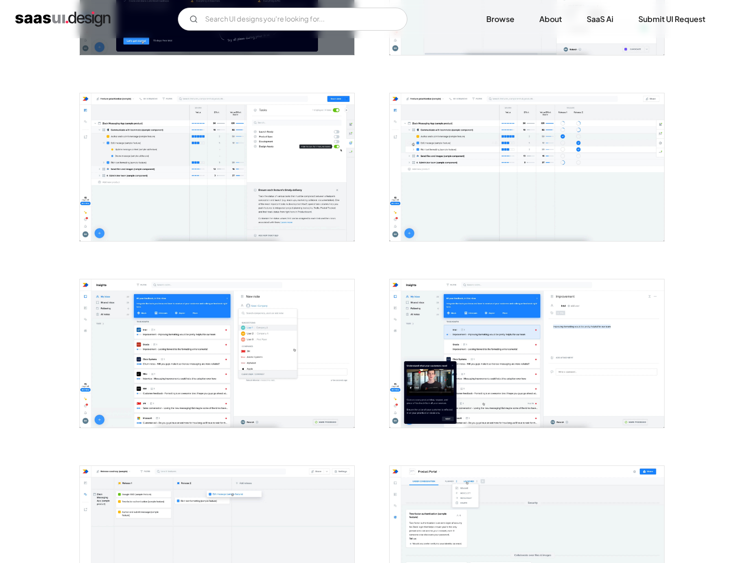
scroll to position [750, 0]
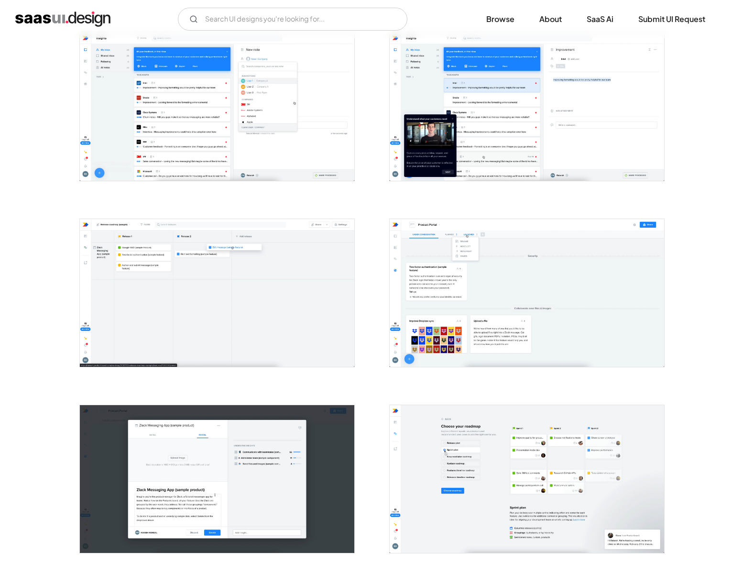
click at [284, 331] on img "open lightbox" at bounding box center [217, 293] width 275 height 148
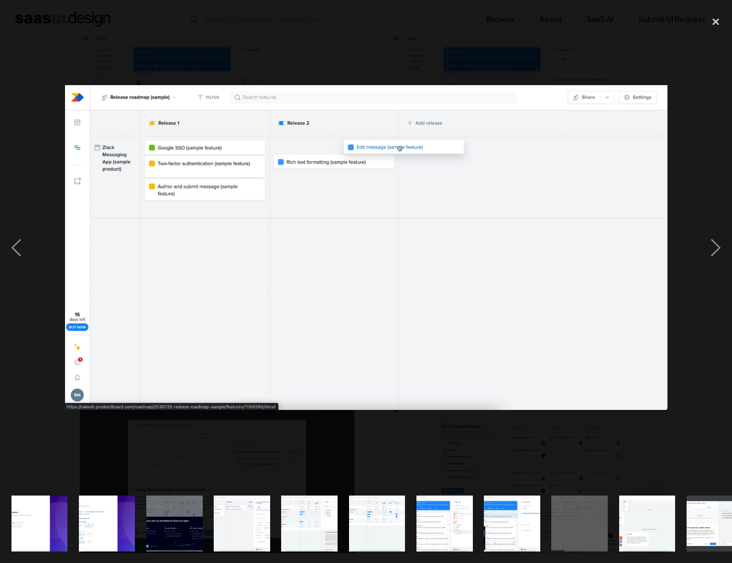
click at [284, 331] on img at bounding box center [366, 247] width 603 height 325
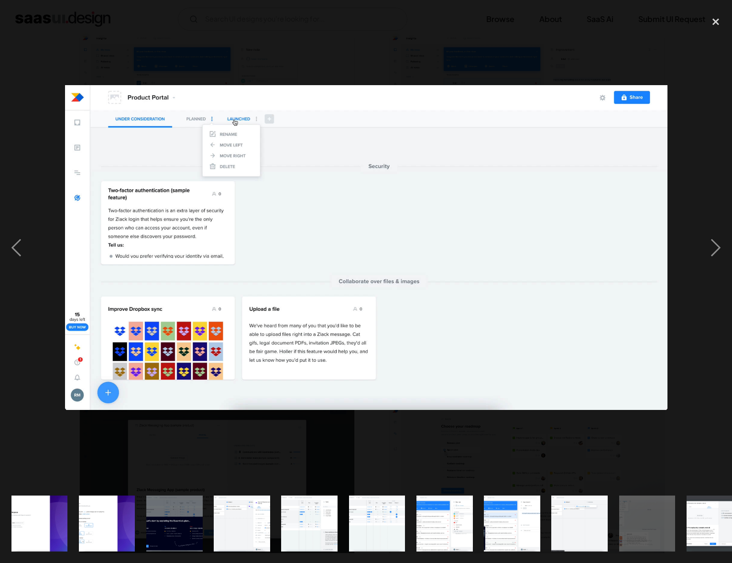
click at [284, 331] on img at bounding box center [366, 247] width 603 height 325
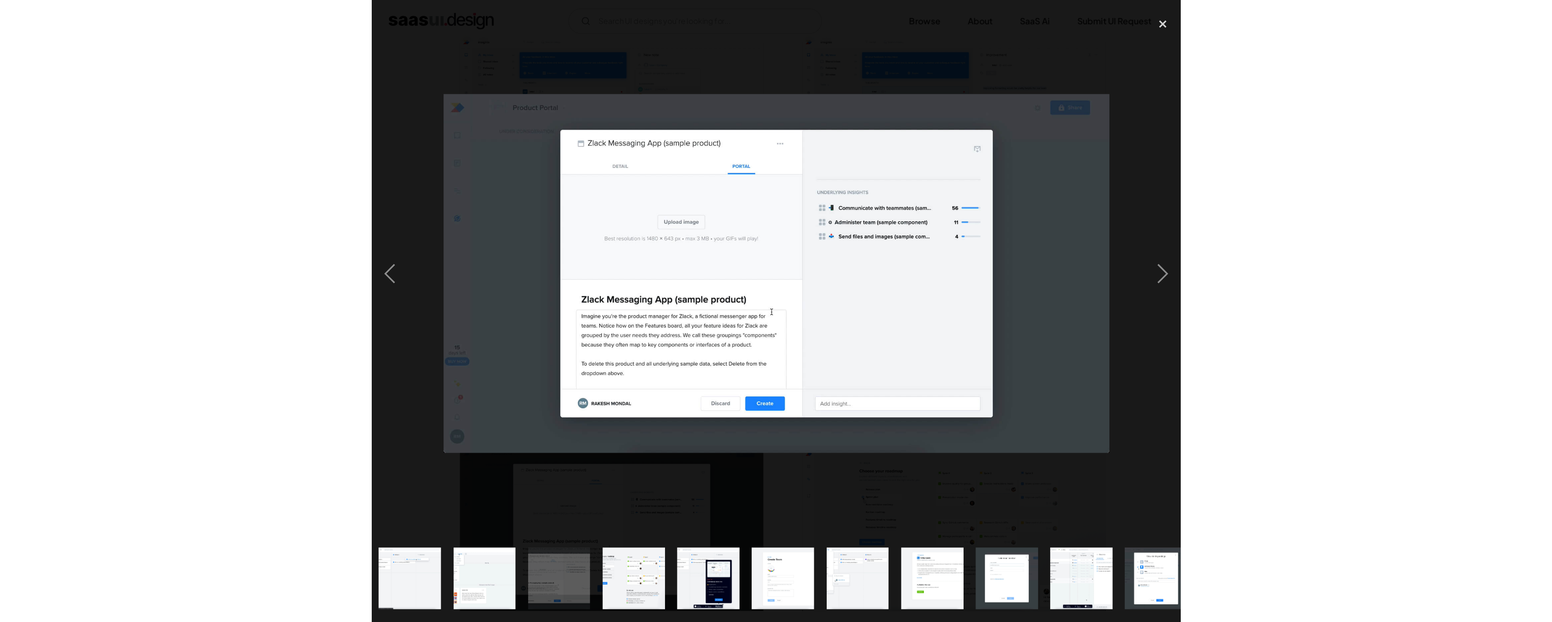
scroll to position [0, 562]
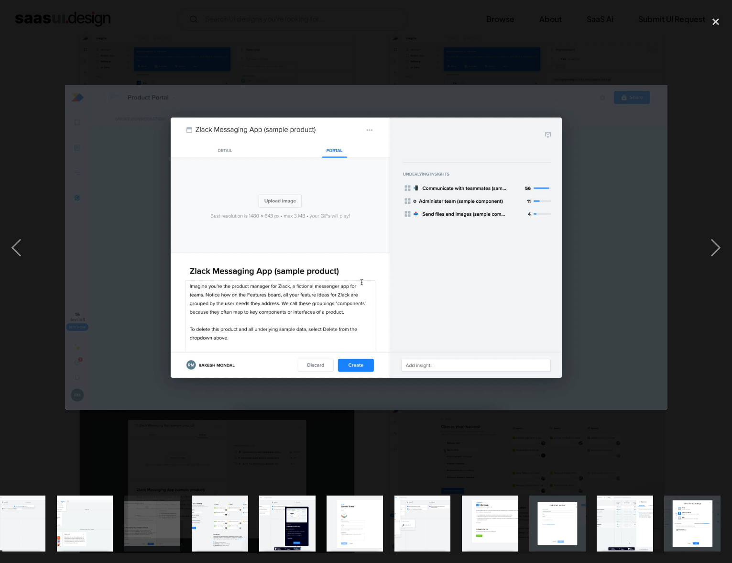
click at [127, 262] on img at bounding box center [366, 247] width 603 height 325
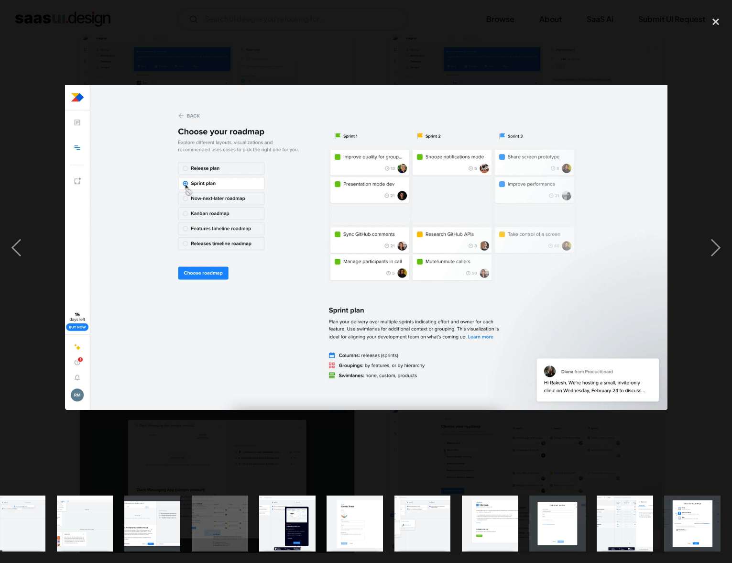
click at [127, 262] on img at bounding box center [366, 247] width 603 height 325
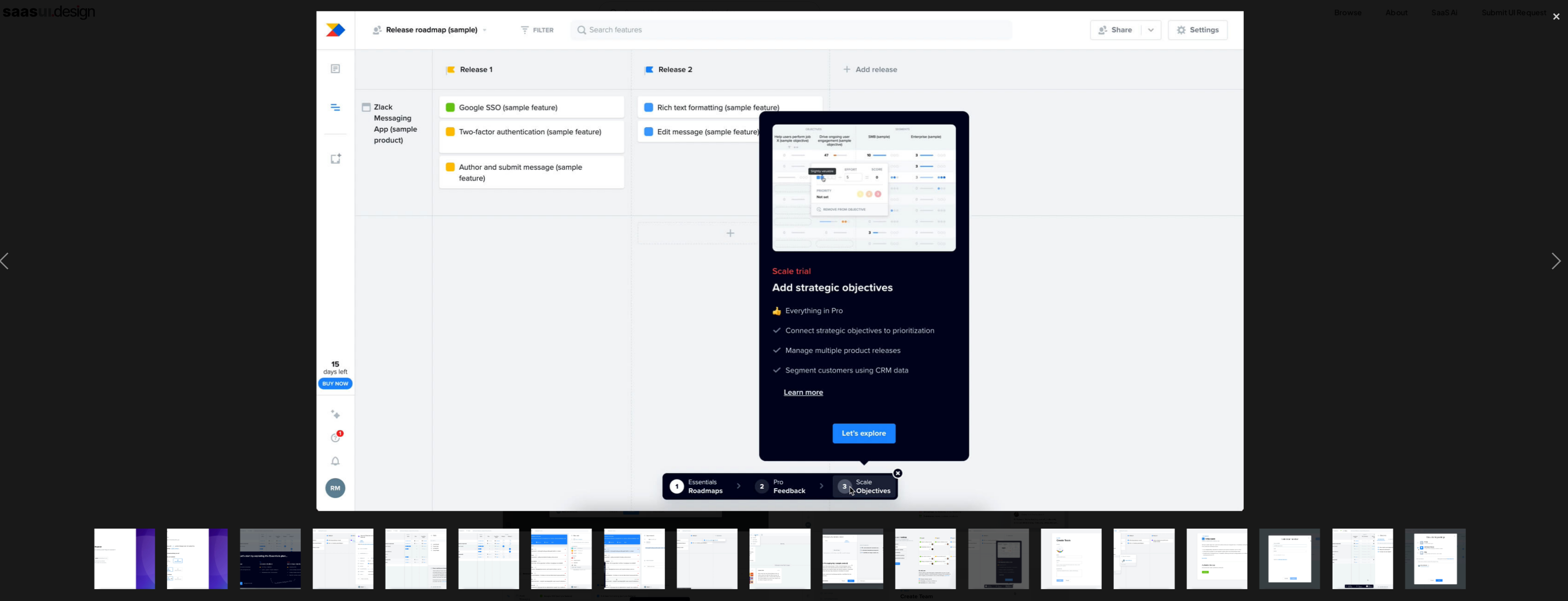
scroll to position [714, 0]
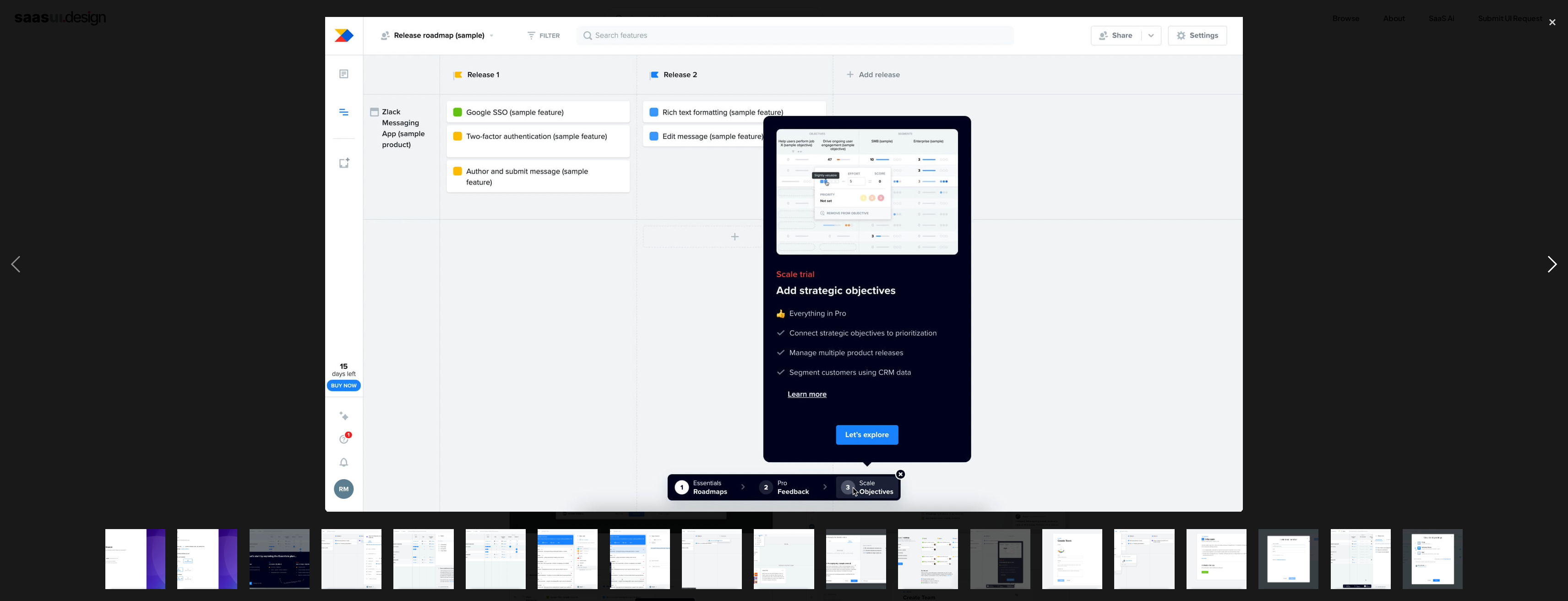
click at [701, 270] on div "next image" at bounding box center [1552, 263] width 32 height 504
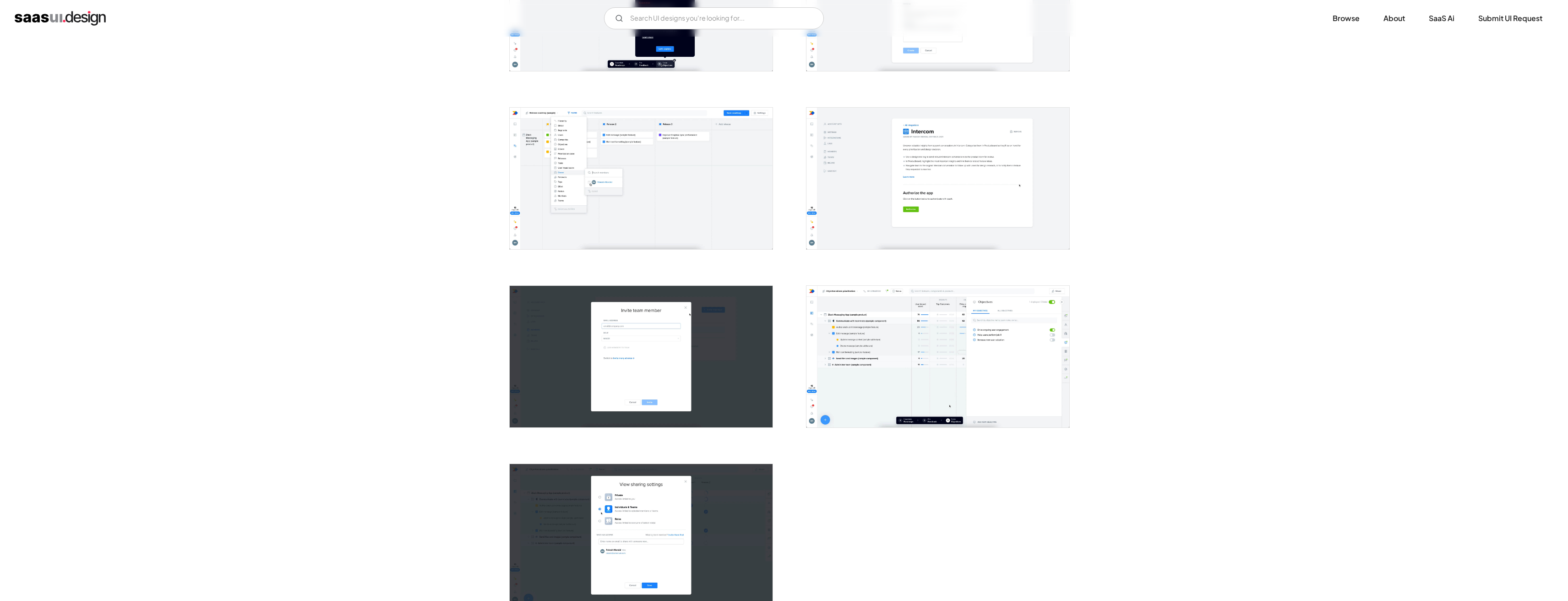
scroll to position [1357, 0]
